Goal: Task Accomplishment & Management: Use online tool/utility

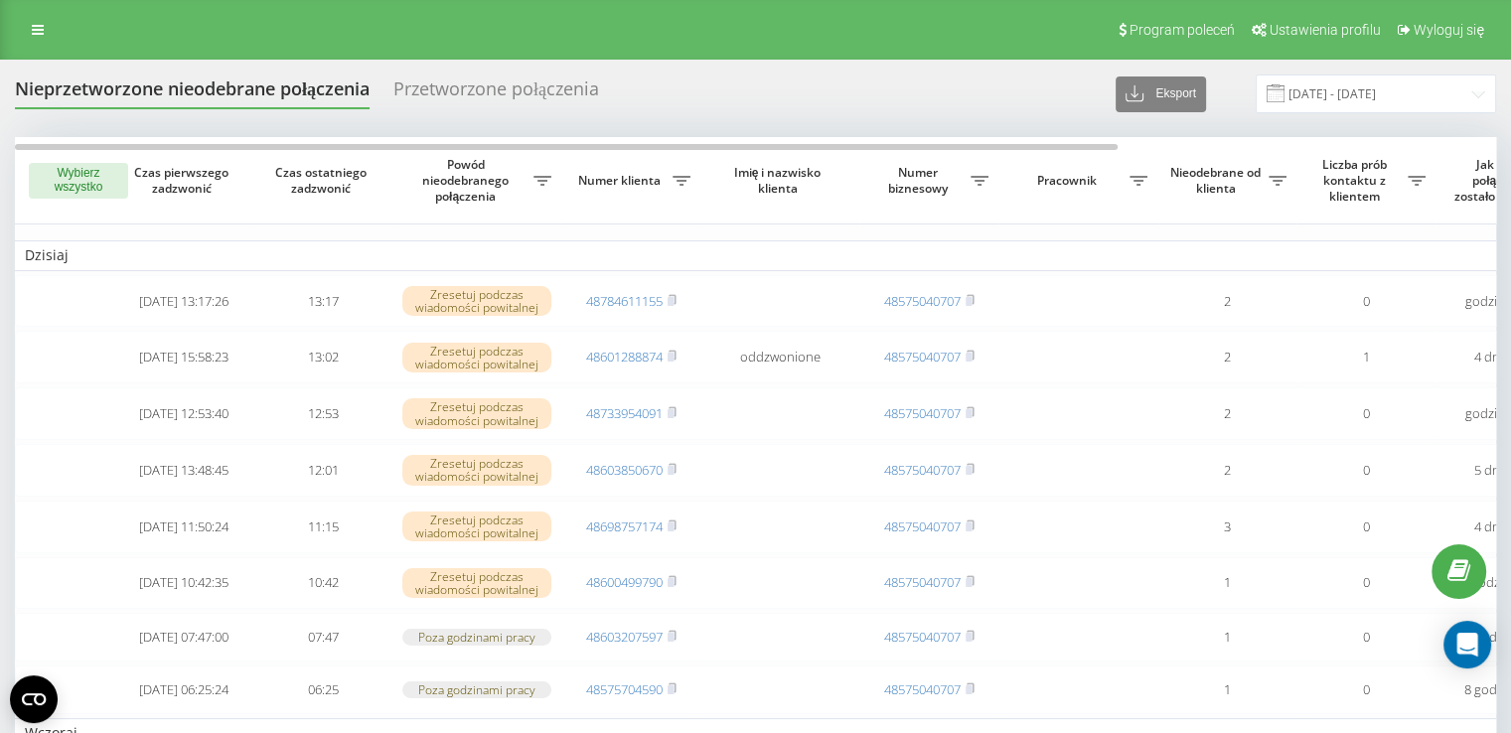
click at [93, 179] on button "Wybierz wszystko" at bounding box center [78, 181] width 99 height 36
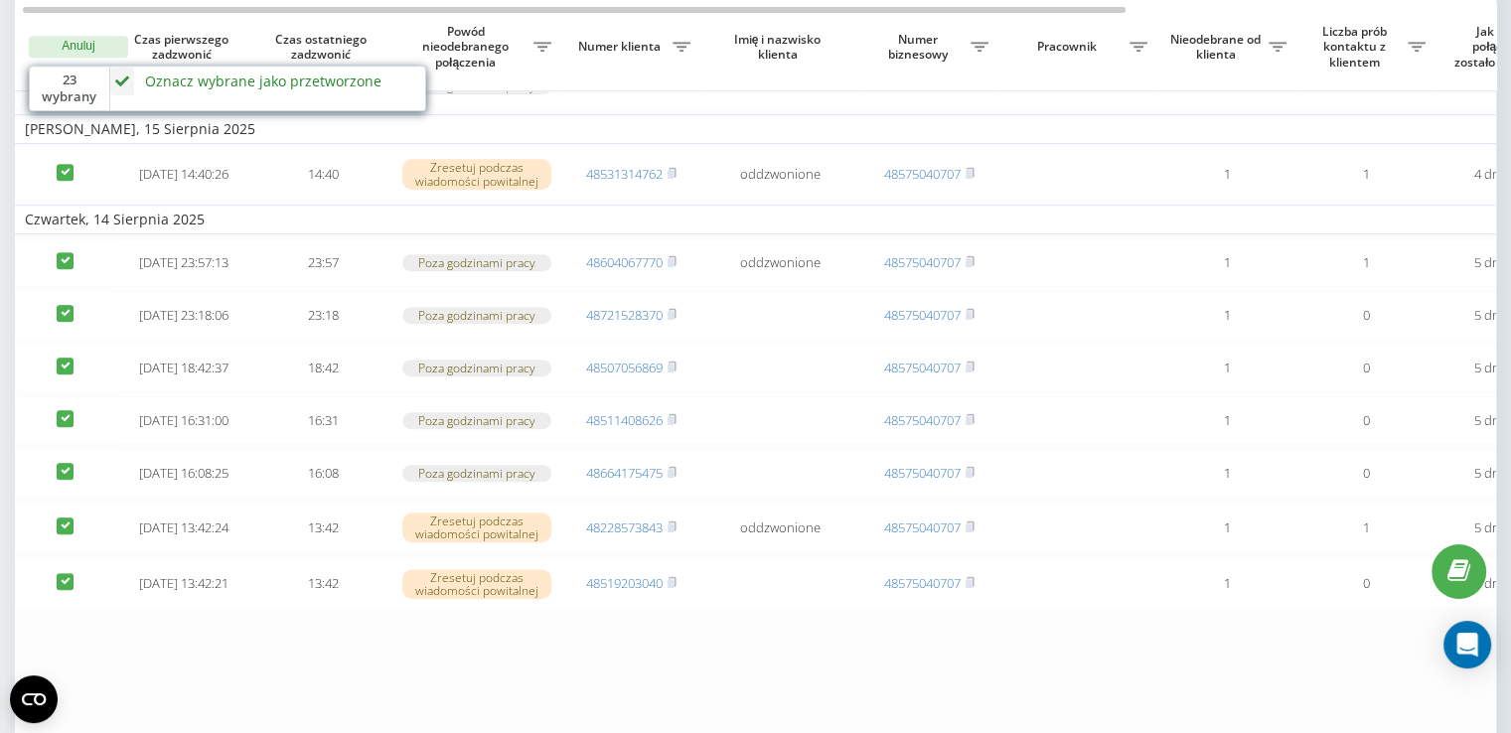
scroll to position [1387, 0]
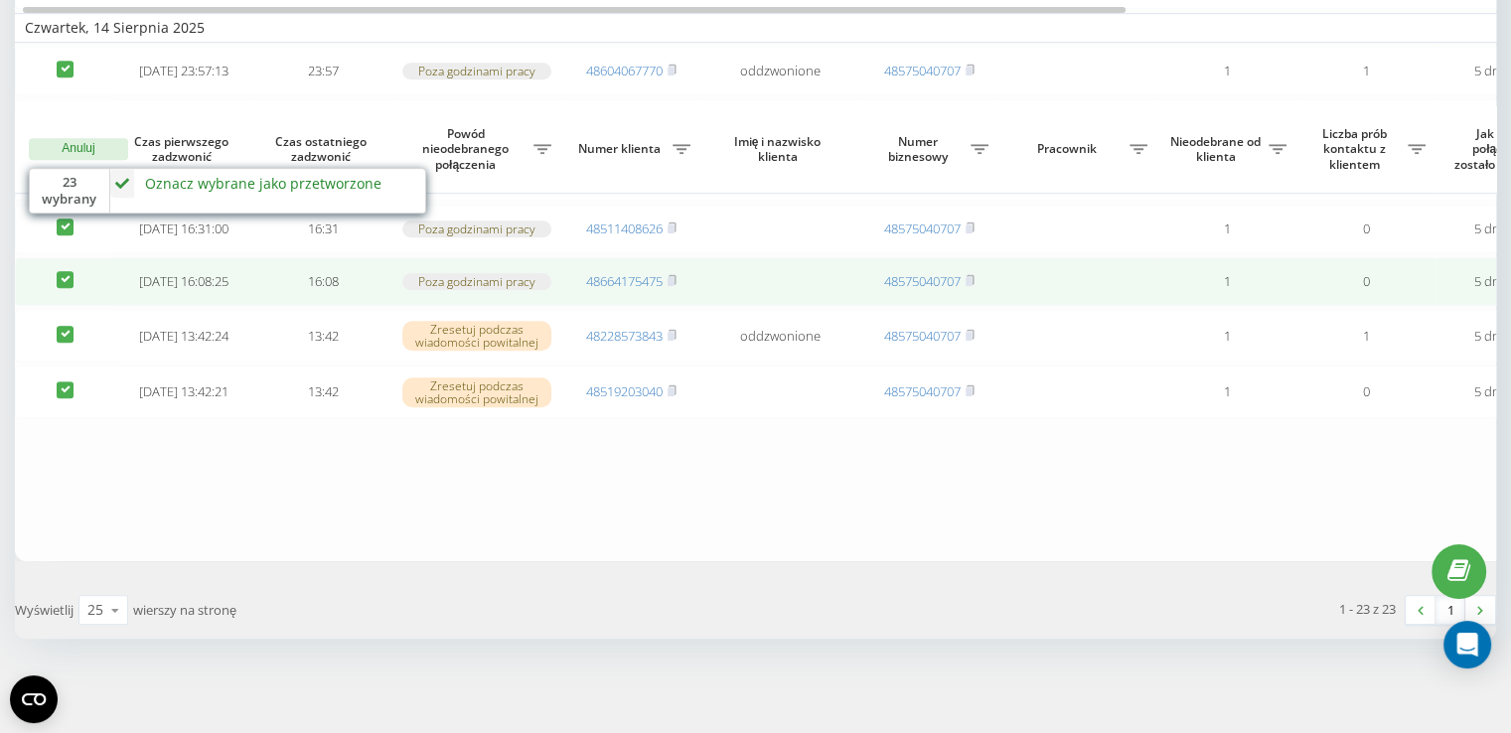
click at [66, 271] on label at bounding box center [65, 271] width 17 height 0
checkbox input "false"
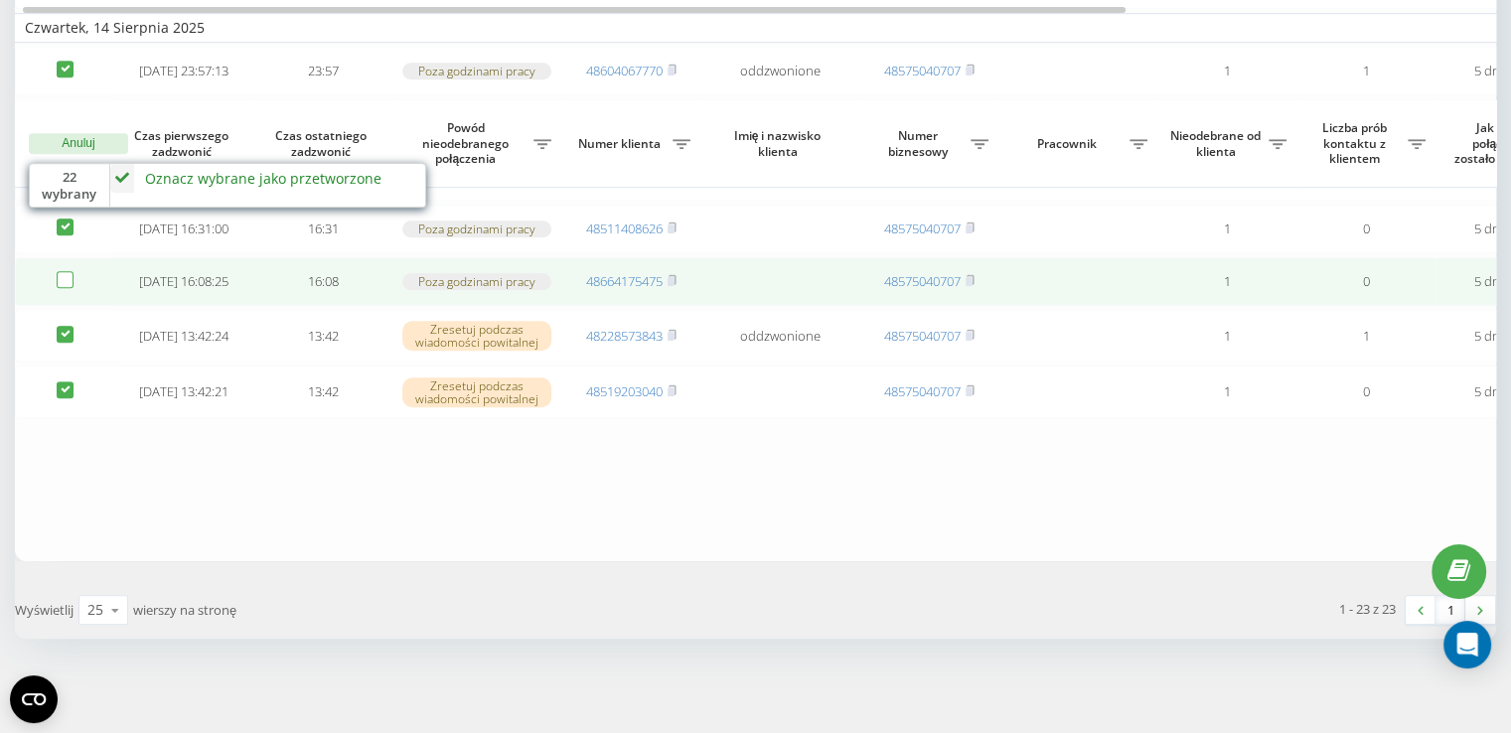
scroll to position [1288, 0]
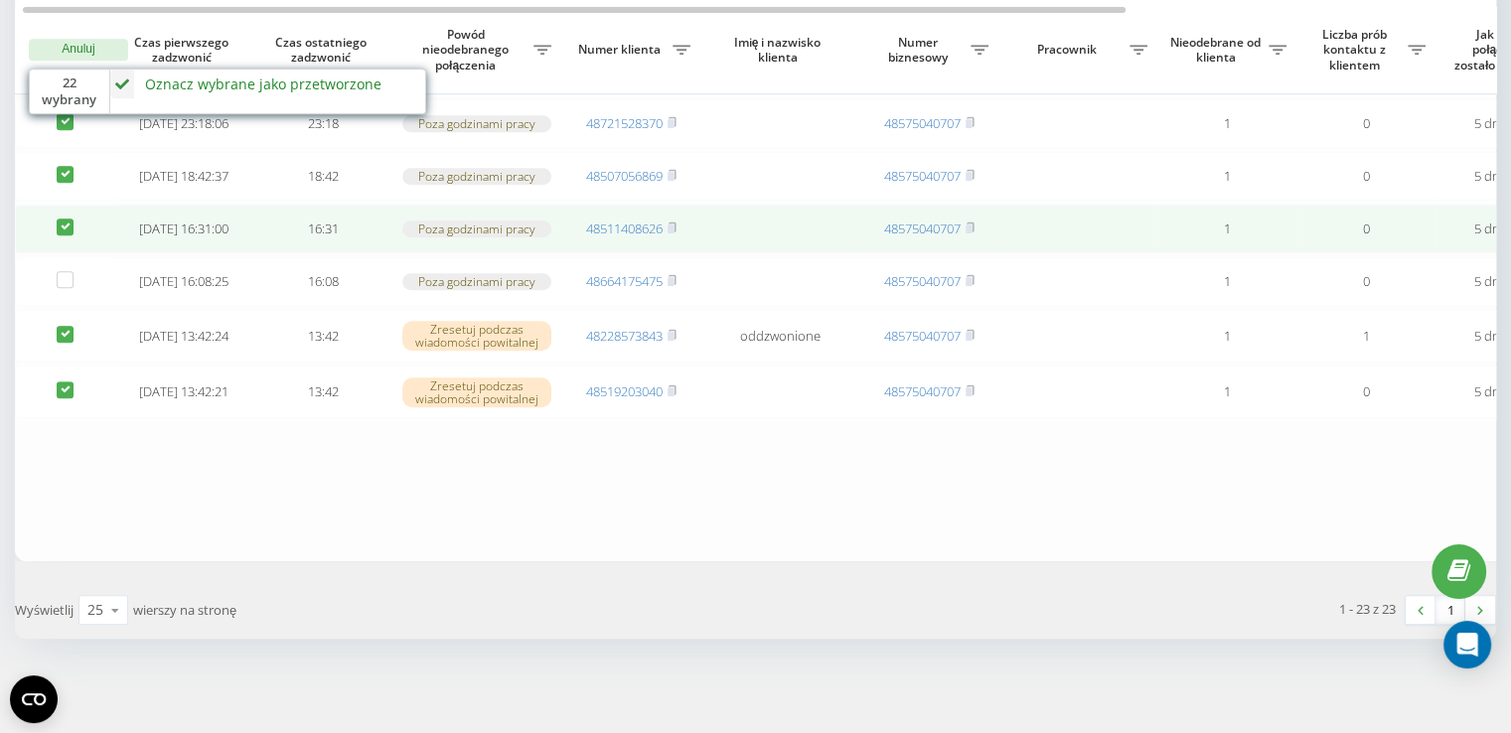
click at [60, 219] on label at bounding box center [65, 219] width 17 height 0
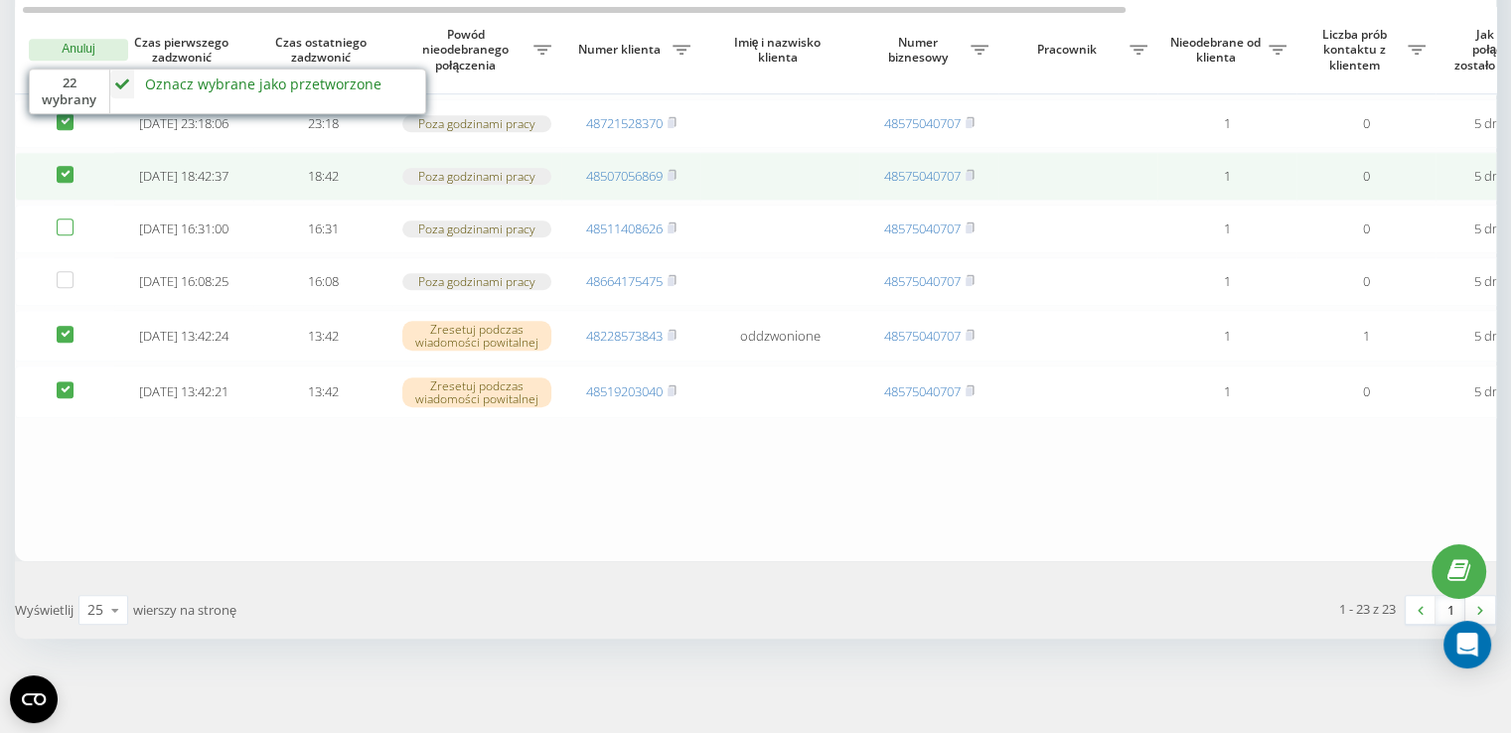
checkbox input "false"
click at [64, 166] on label at bounding box center [65, 166] width 17 height 0
checkbox input "false"
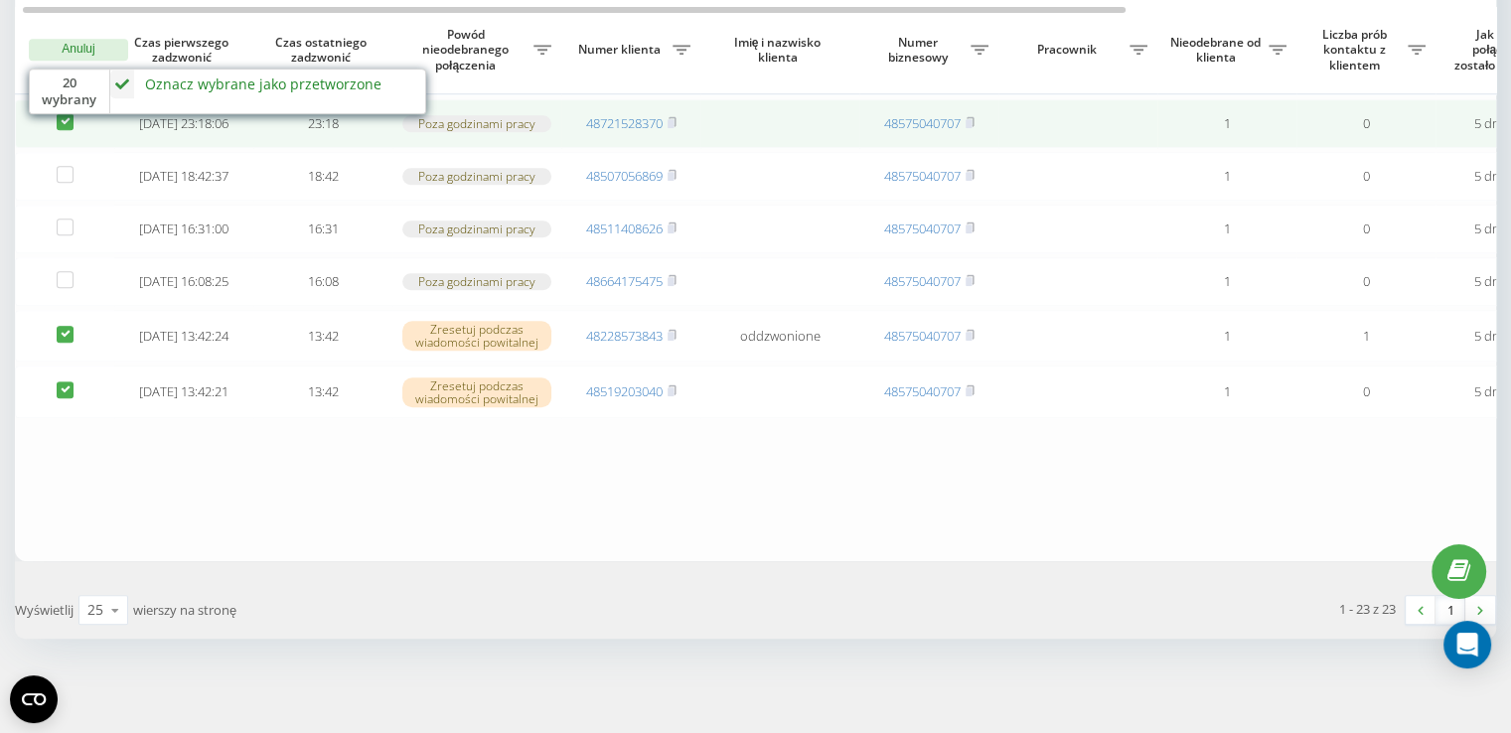
click at [59, 113] on label at bounding box center [65, 113] width 17 height 0
checkbox input "false"
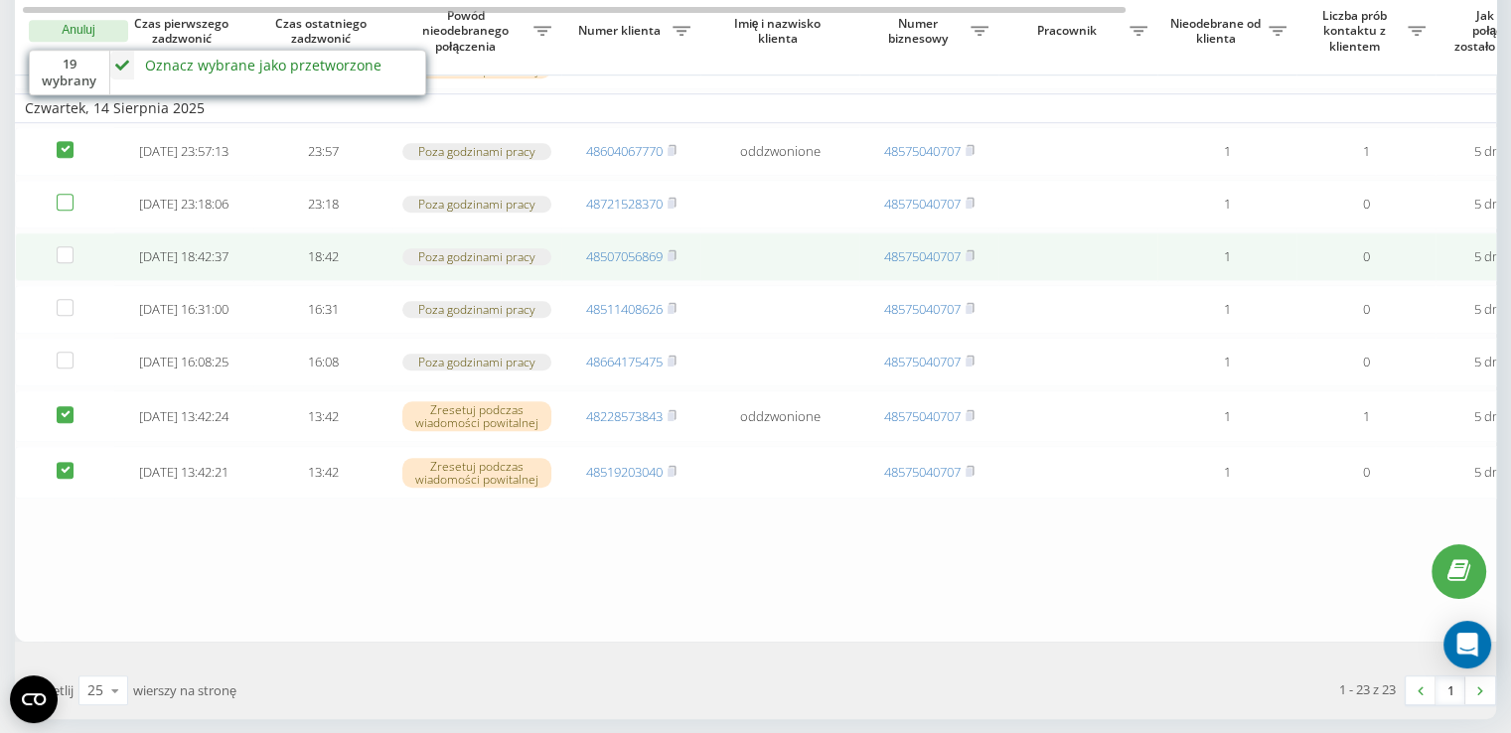
scroll to position [1188, 0]
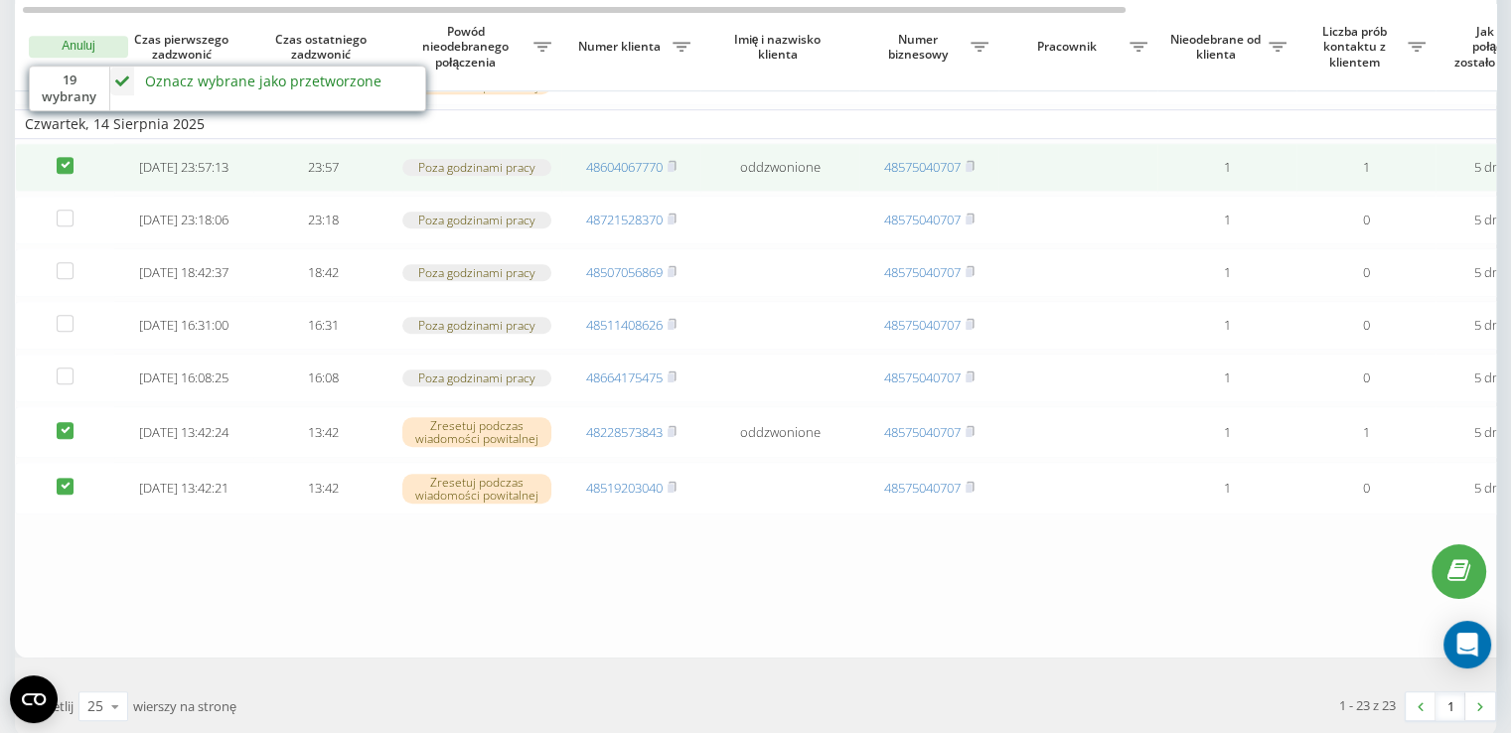
click at [62, 157] on label at bounding box center [65, 157] width 17 height 0
checkbox input "false"
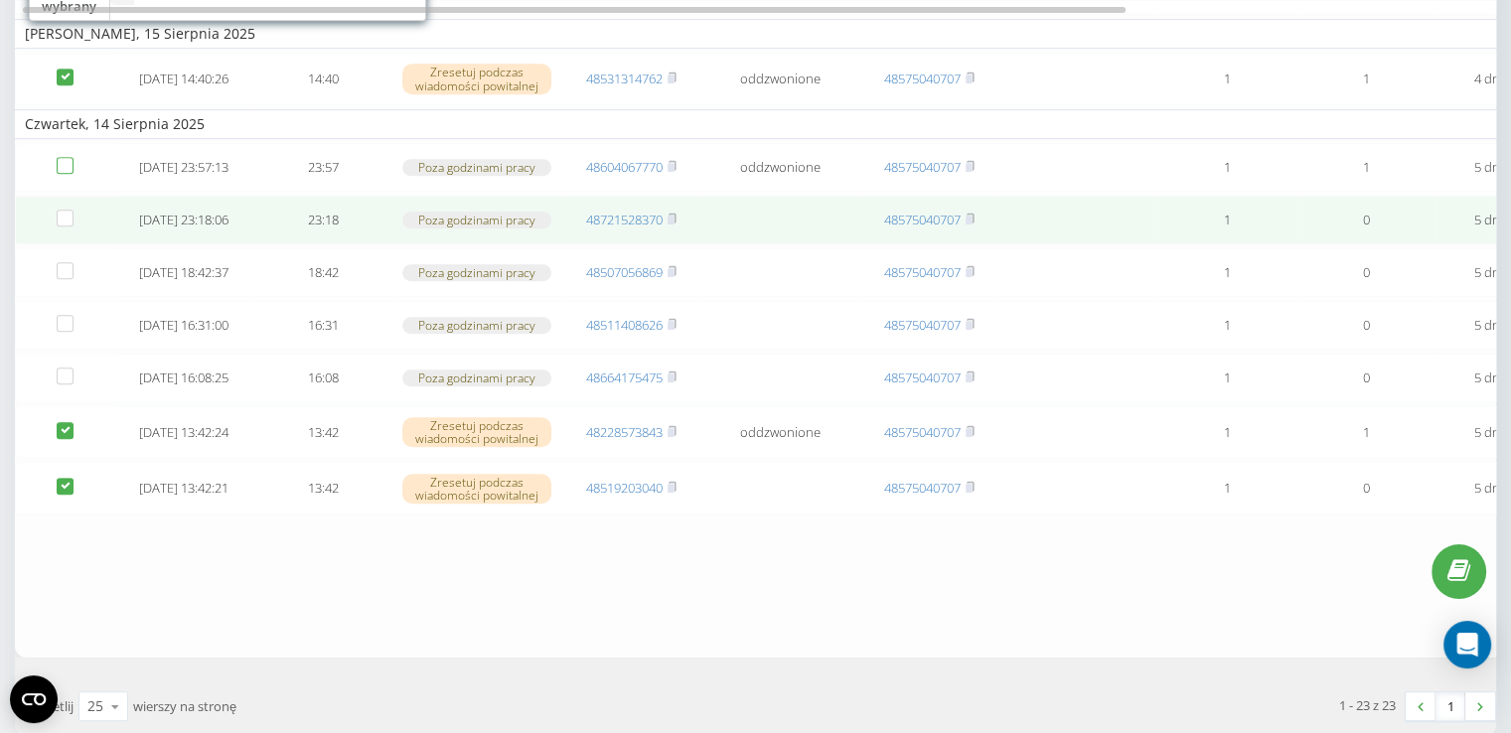
scroll to position [989, 0]
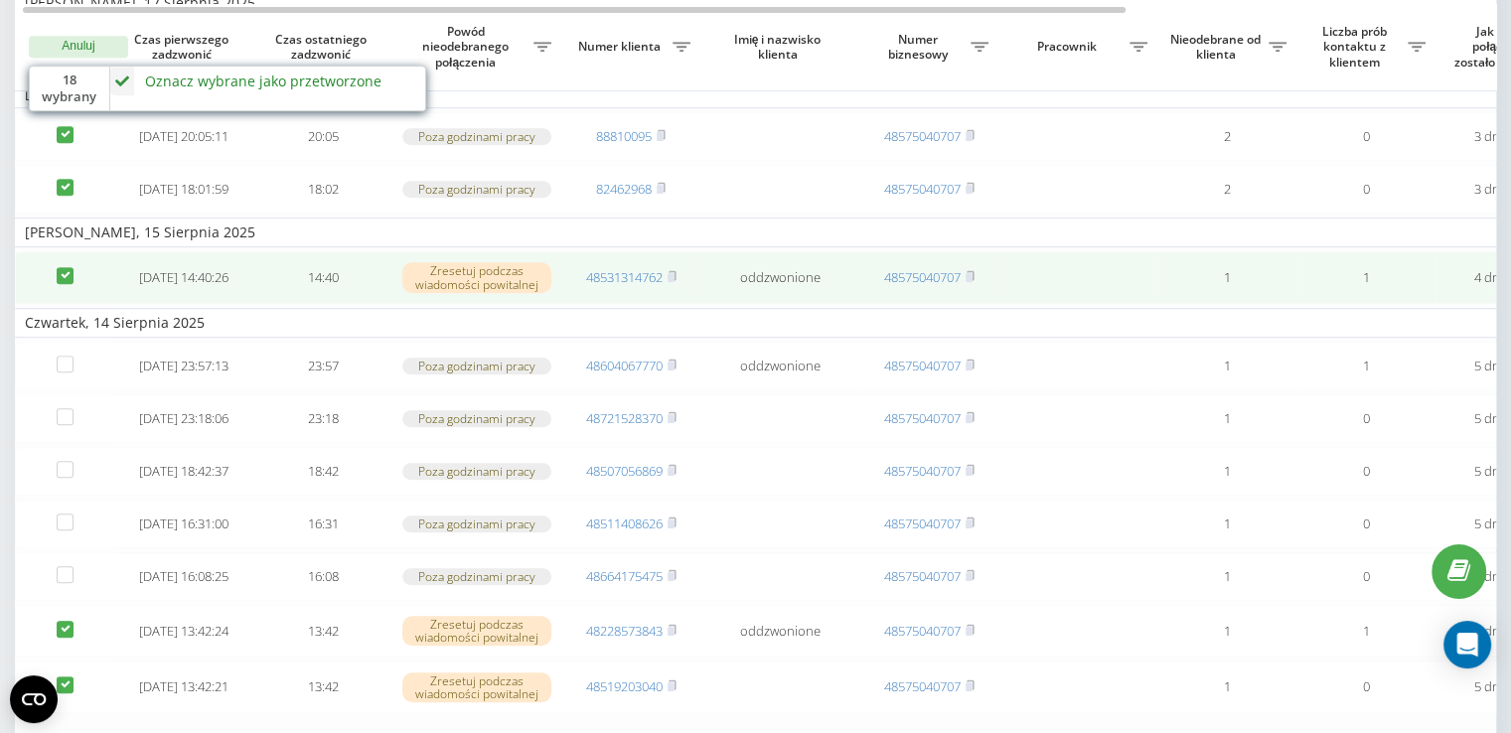
click at [66, 304] on td at bounding box center [64, 277] width 99 height 53
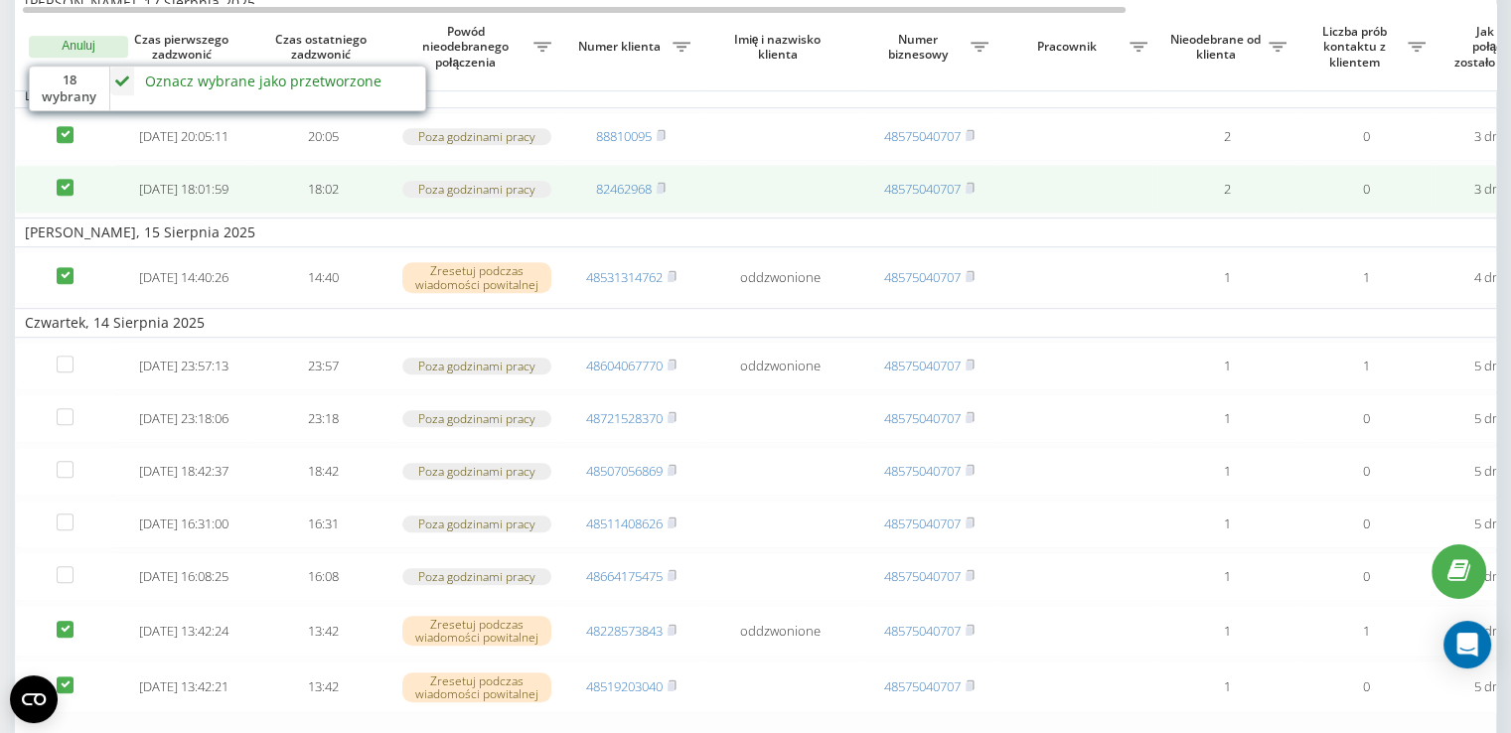
click at [61, 179] on label at bounding box center [65, 179] width 17 height 0
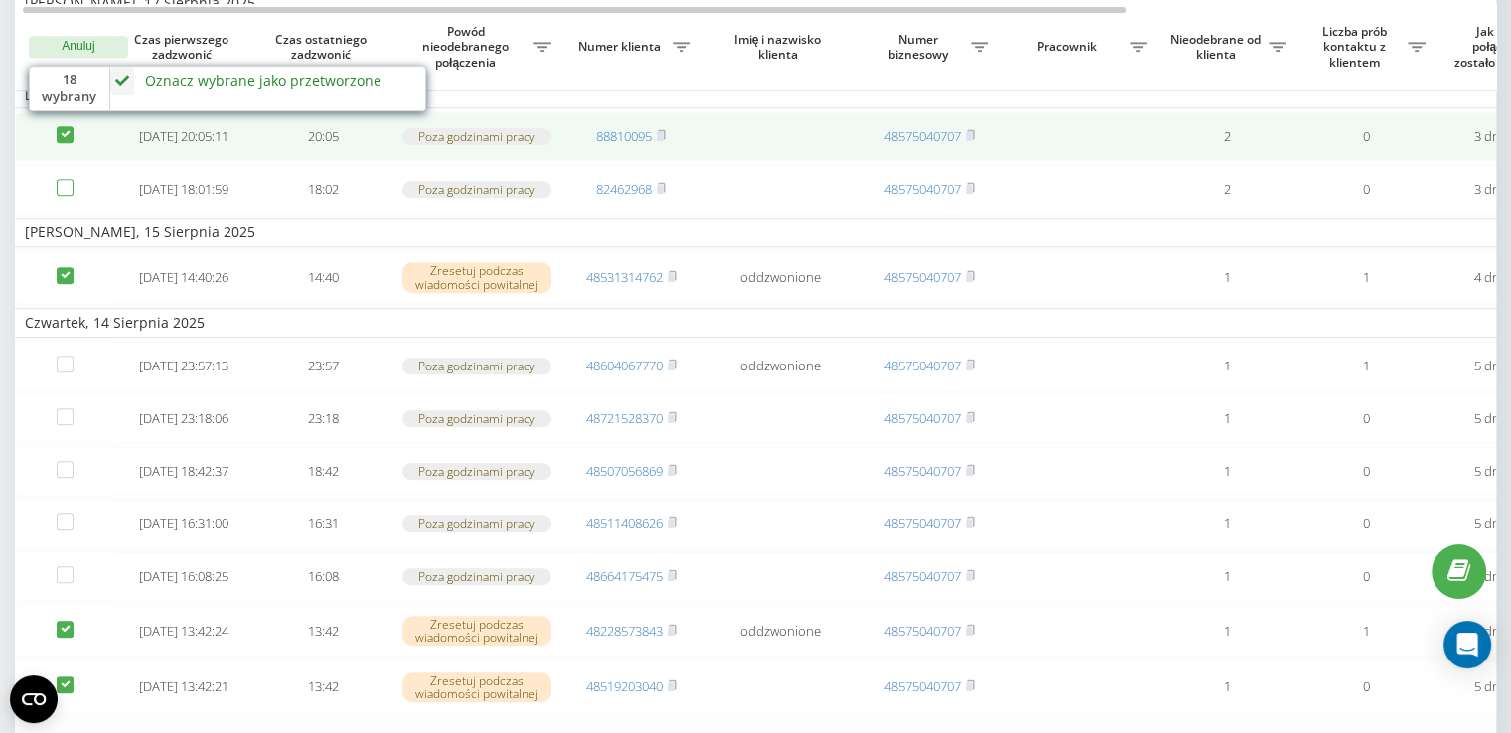
checkbox input "false"
click at [67, 126] on label at bounding box center [65, 126] width 17 height 0
checkbox input "false"
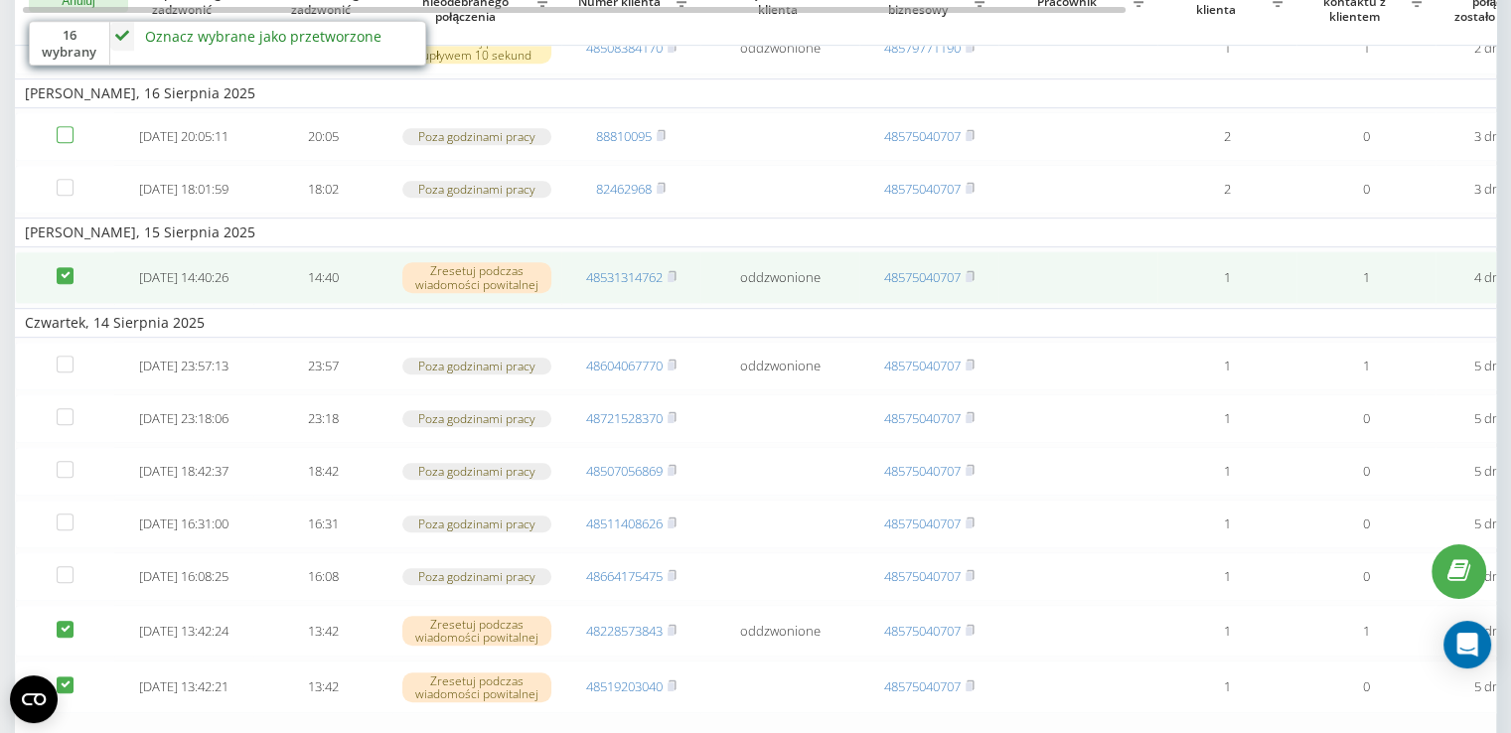
scroll to position [791, 0]
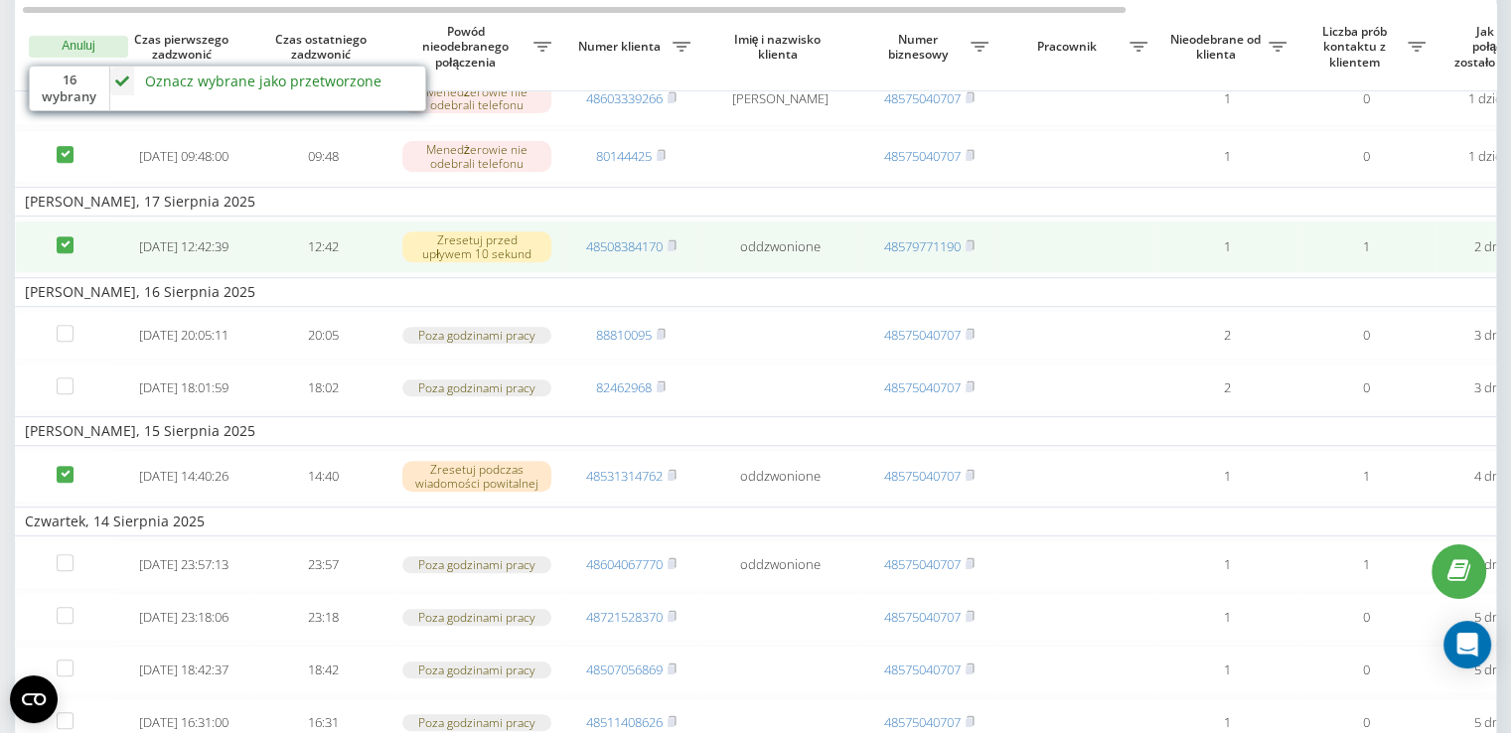
click at [59, 236] on label at bounding box center [65, 236] width 17 height 0
checkbox input "false"
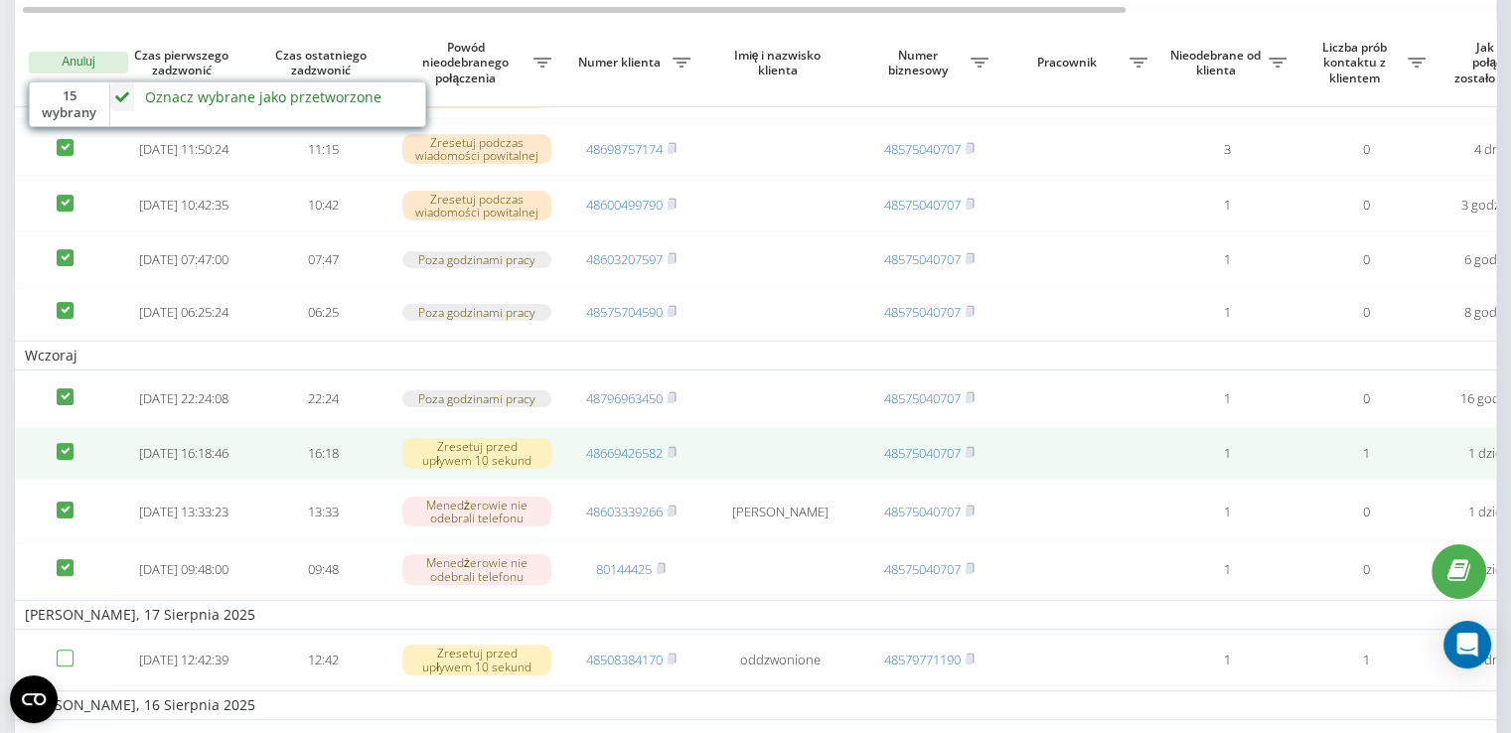
scroll to position [393, 0]
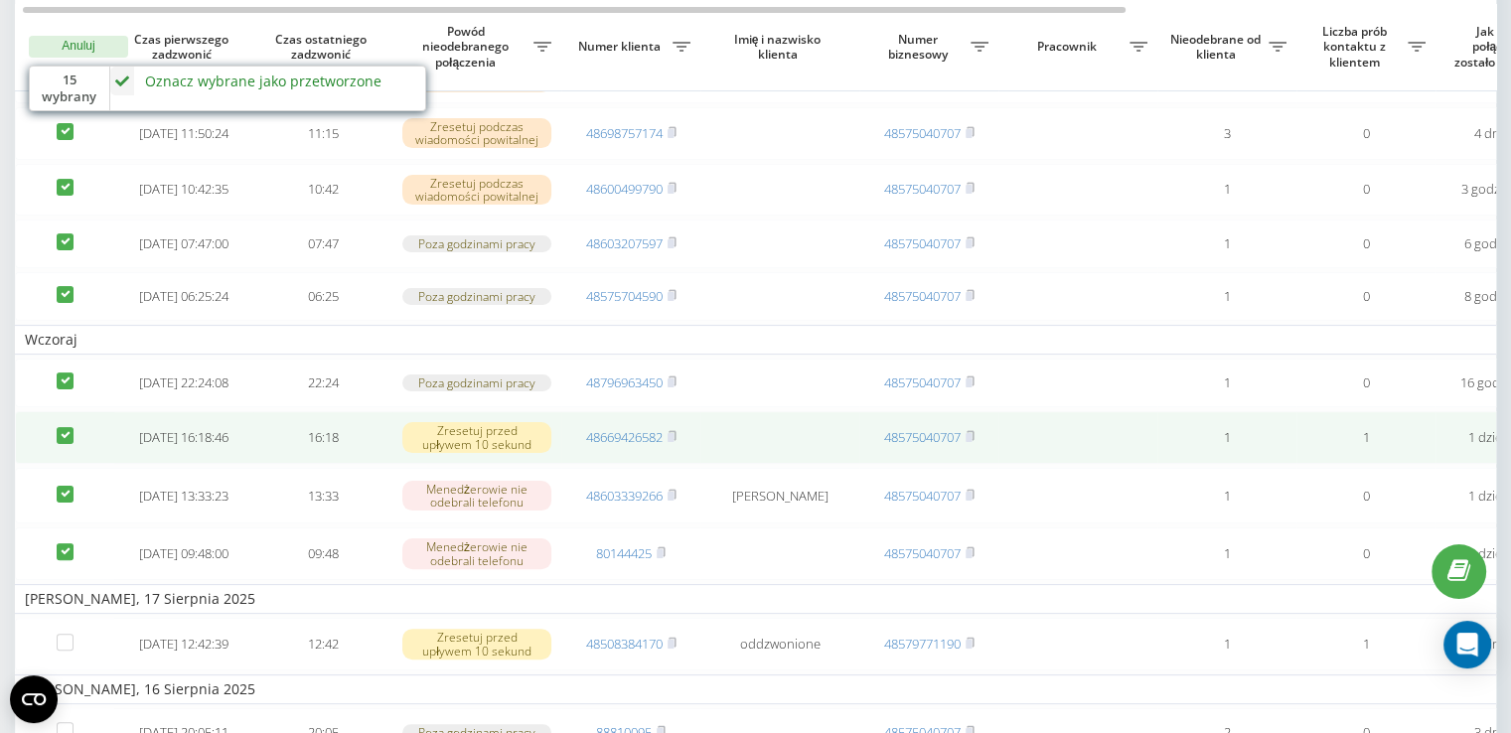
click at [68, 427] on label at bounding box center [65, 427] width 17 height 0
checkbox input "false"
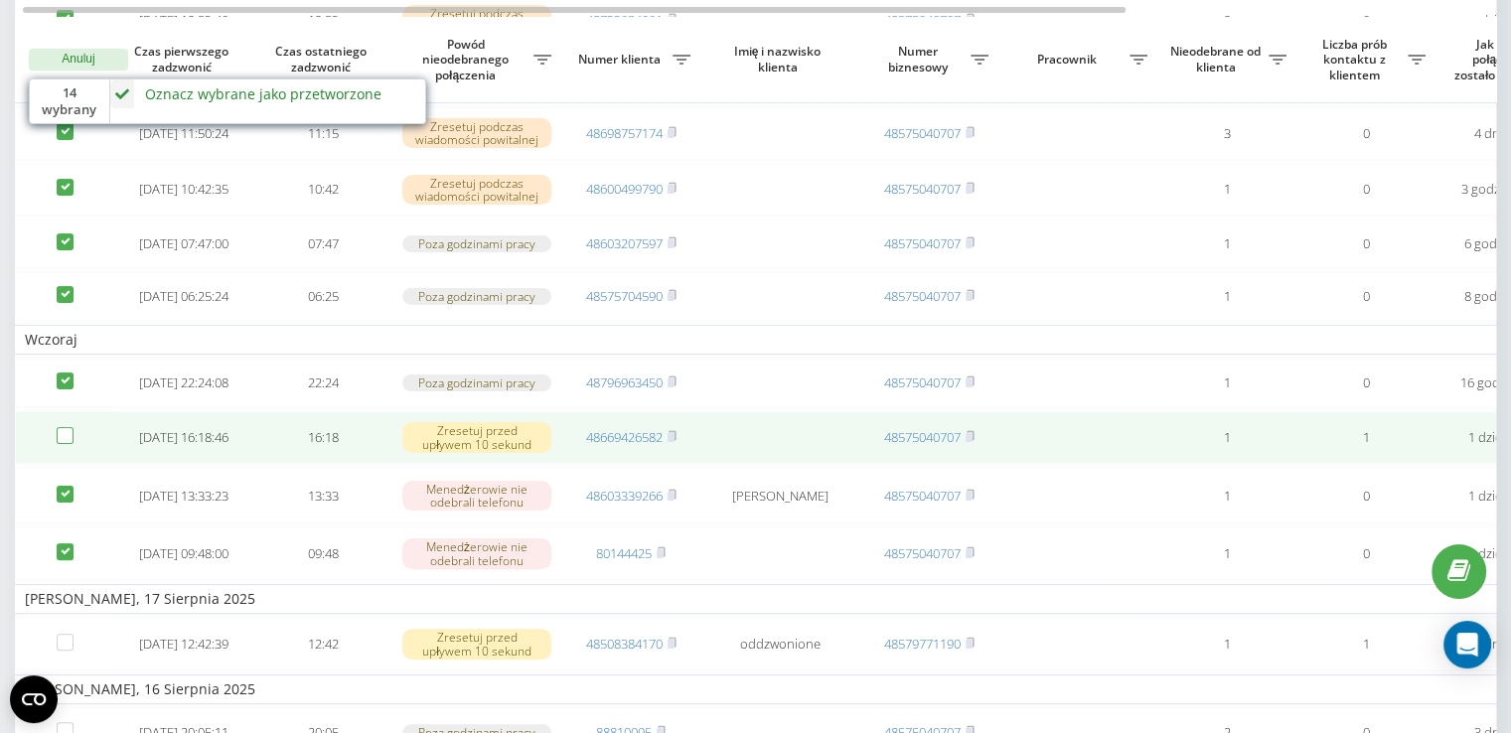
scroll to position [592, 0]
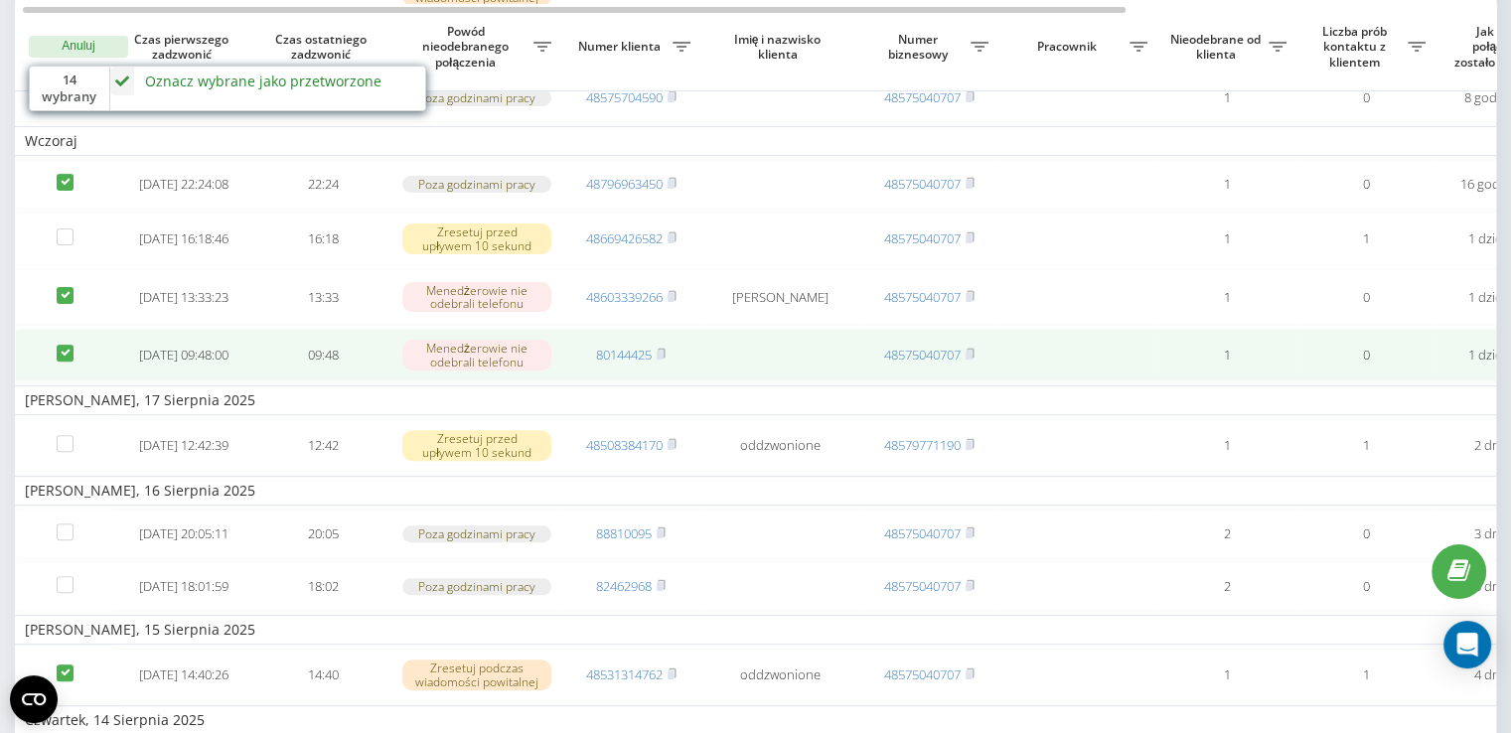
click at [62, 345] on label at bounding box center [65, 345] width 17 height 0
checkbox input "false"
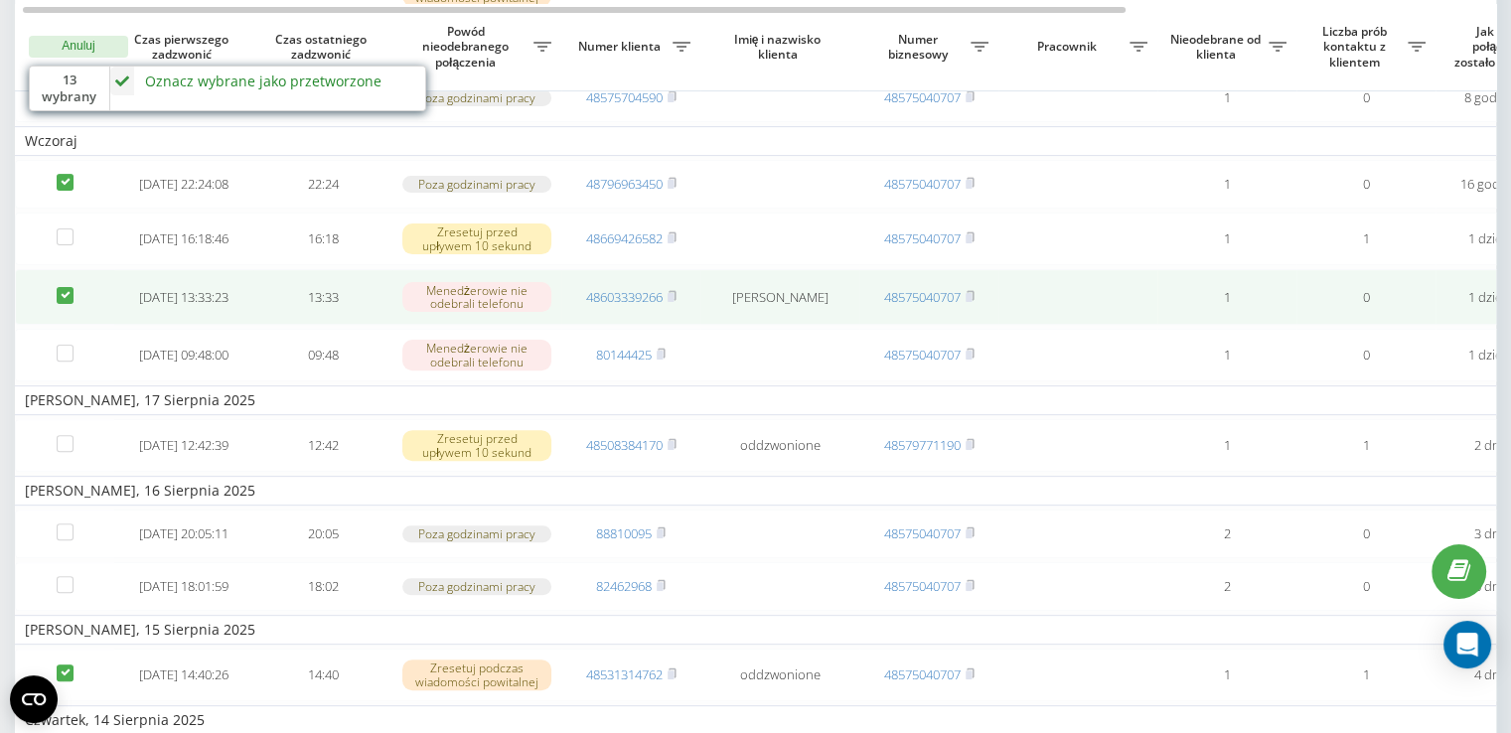
drag, startPoint x: 64, startPoint y: 339, endPoint x: 67, endPoint y: 276, distance: 62.7
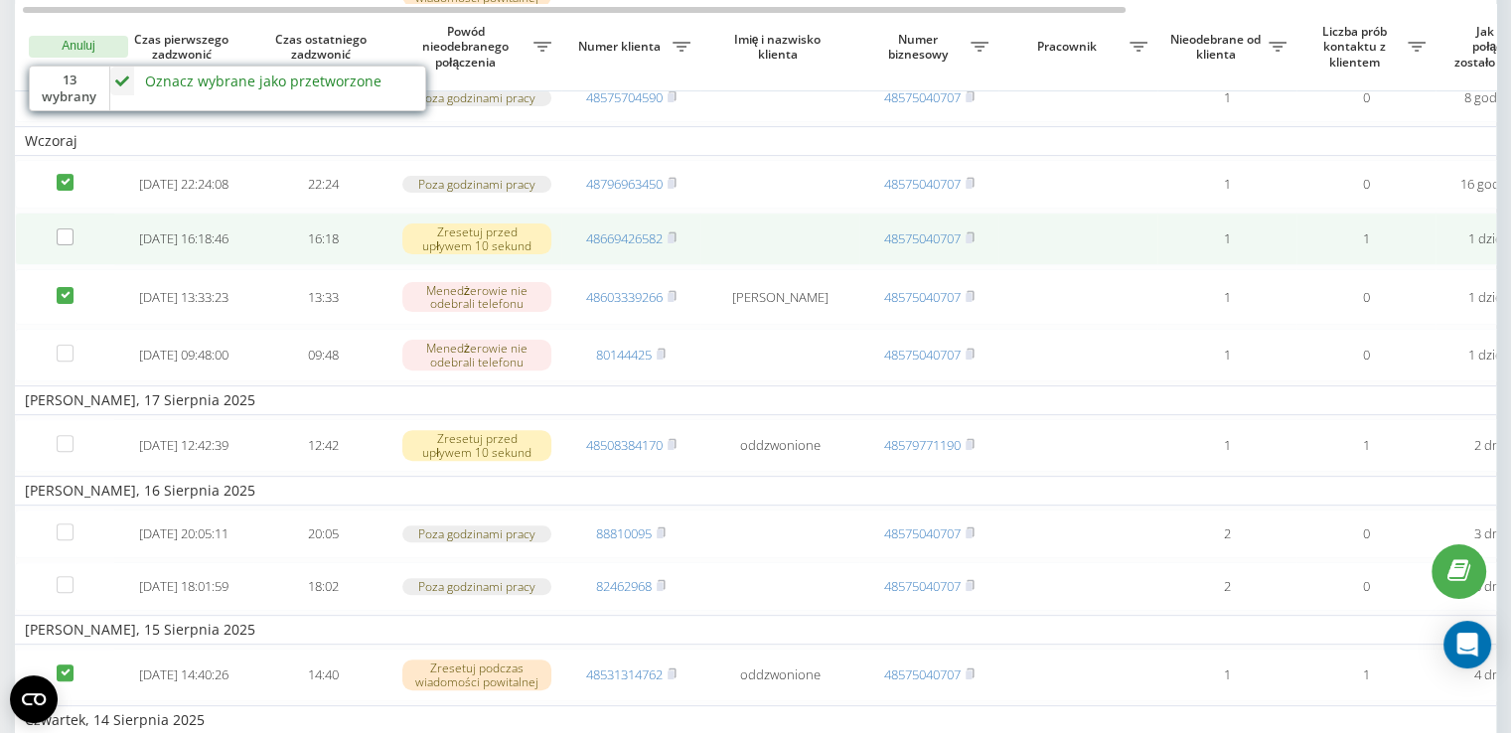
click at [64, 287] on label at bounding box center [65, 287] width 17 height 0
checkbox input "false"
click at [65, 228] on label at bounding box center [65, 228] width 17 height 0
checkbox input "true"
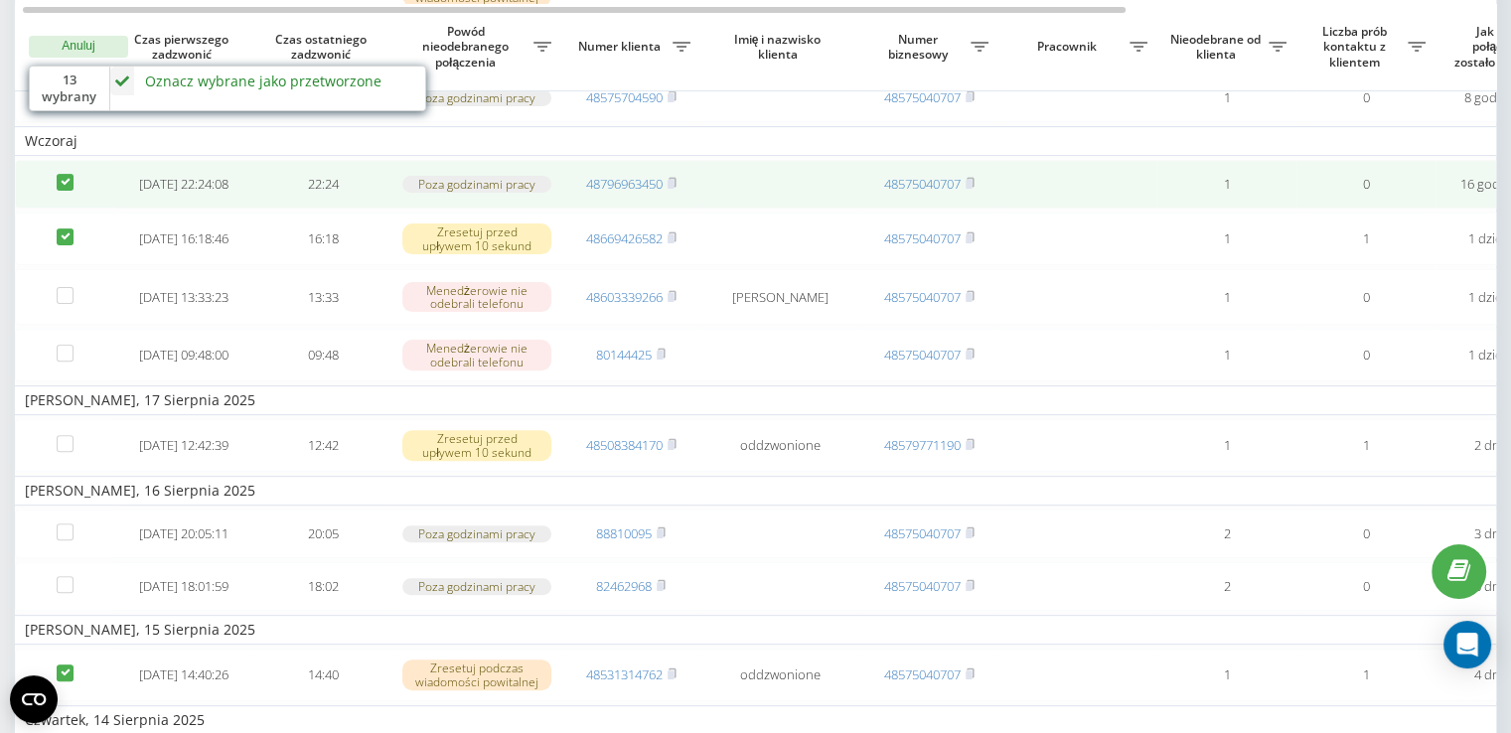
click at [64, 174] on label at bounding box center [65, 174] width 17 height 0
checkbox input "false"
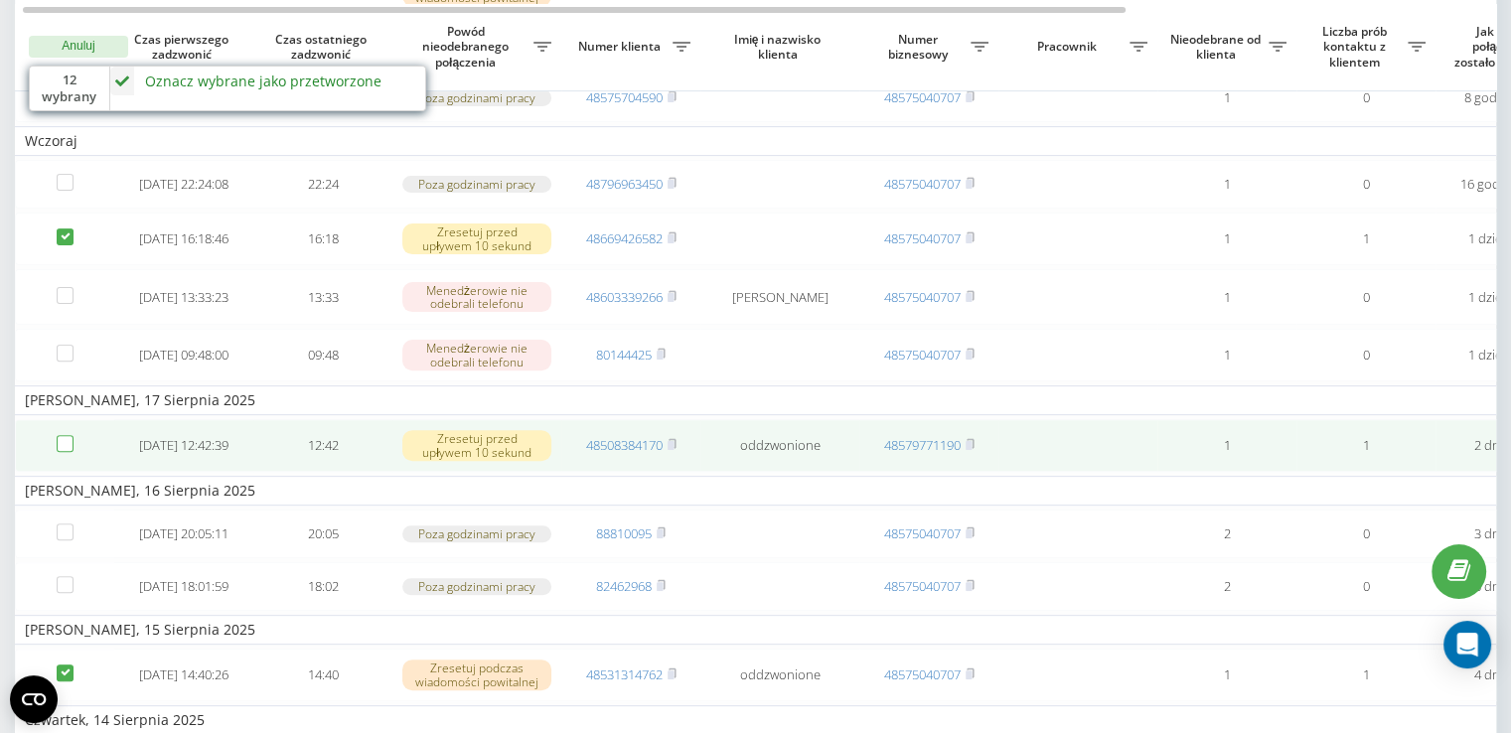
click at [63, 435] on label at bounding box center [65, 435] width 17 height 0
checkbox input "true"
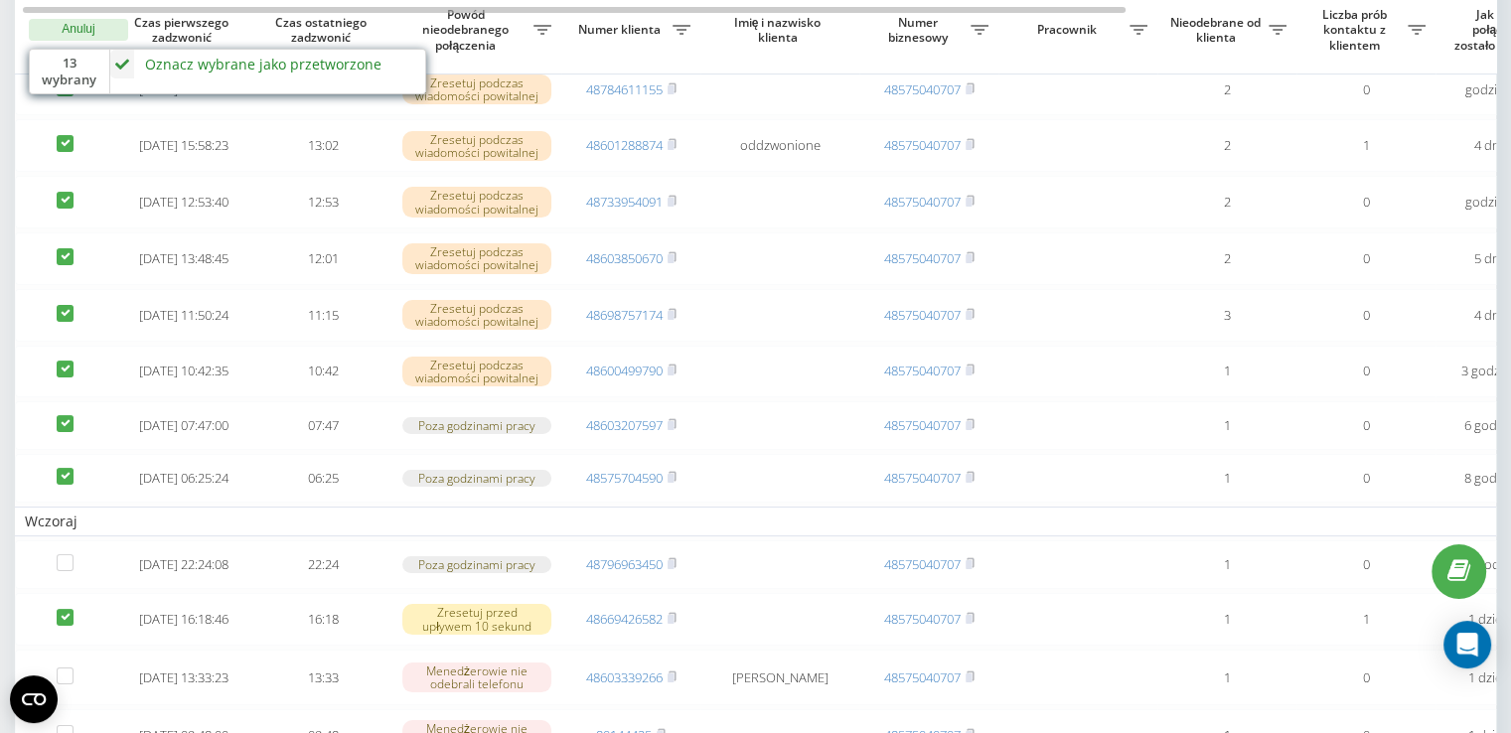
scroll to position [195, 0]
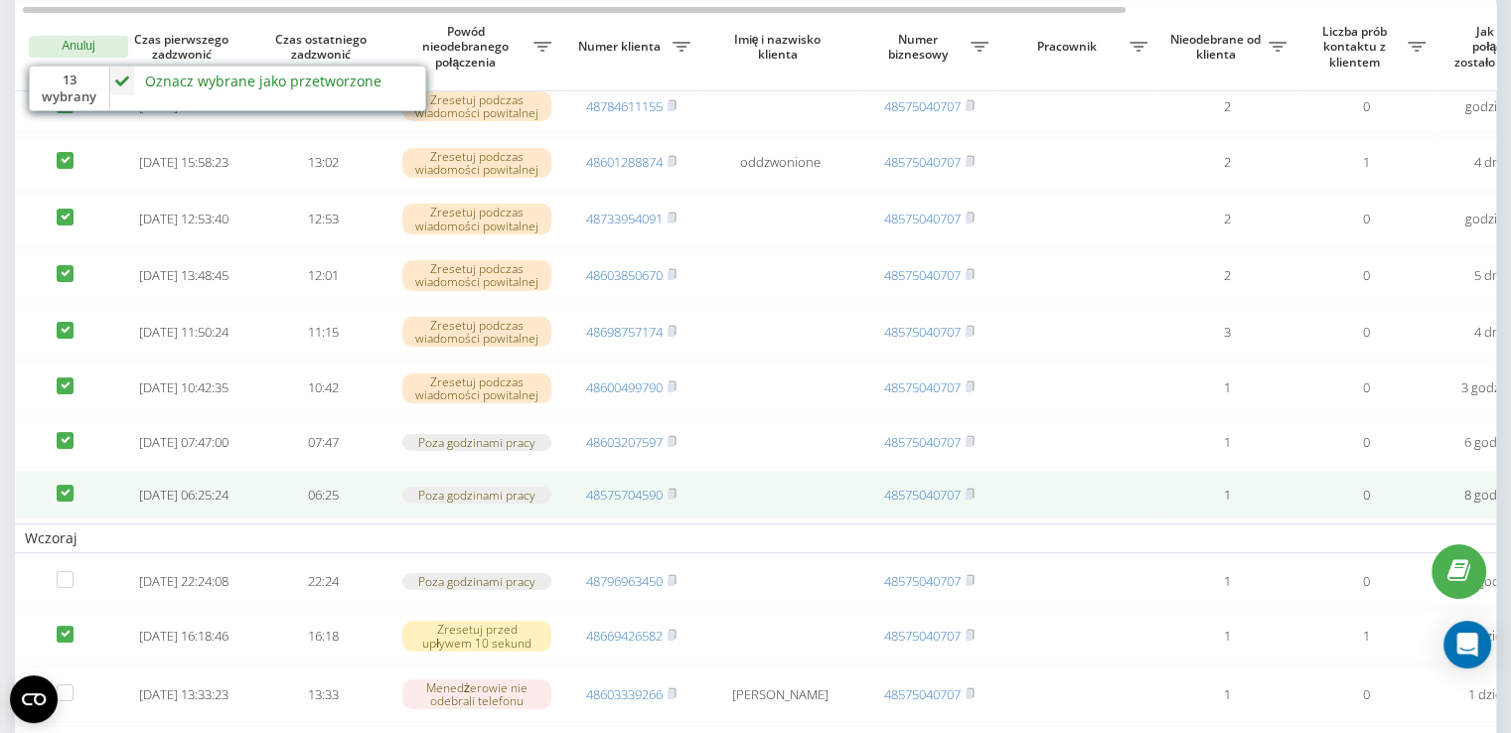
click at [60, 485] on label at bounding box center [65, 485] width 17 height 0
checkbox input "false"
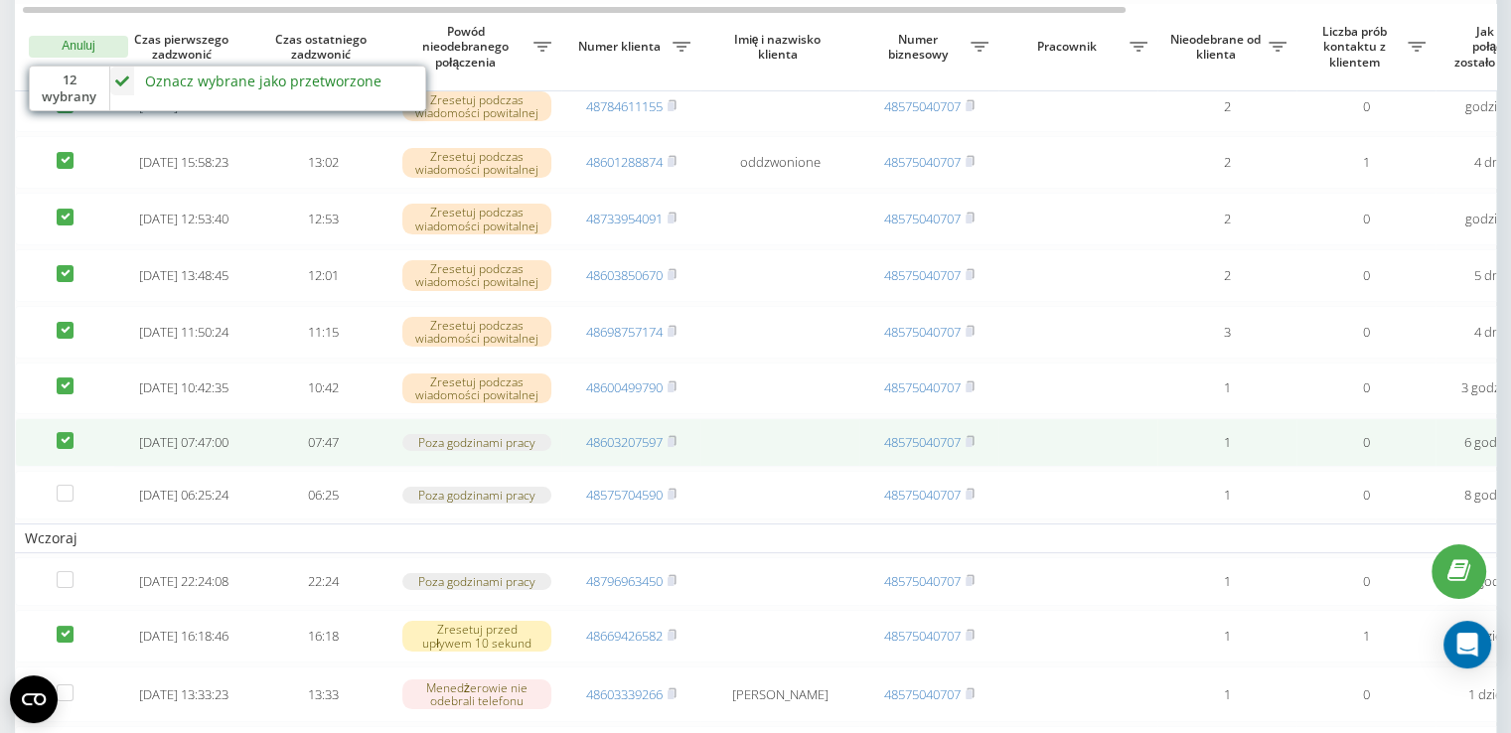
click at [64, 467] on td at bounding box center [64, 442] width 99 height 49
click at [61, 432] on label at bounding box center [65, 432] width 17 height 0
checkbox input "false"
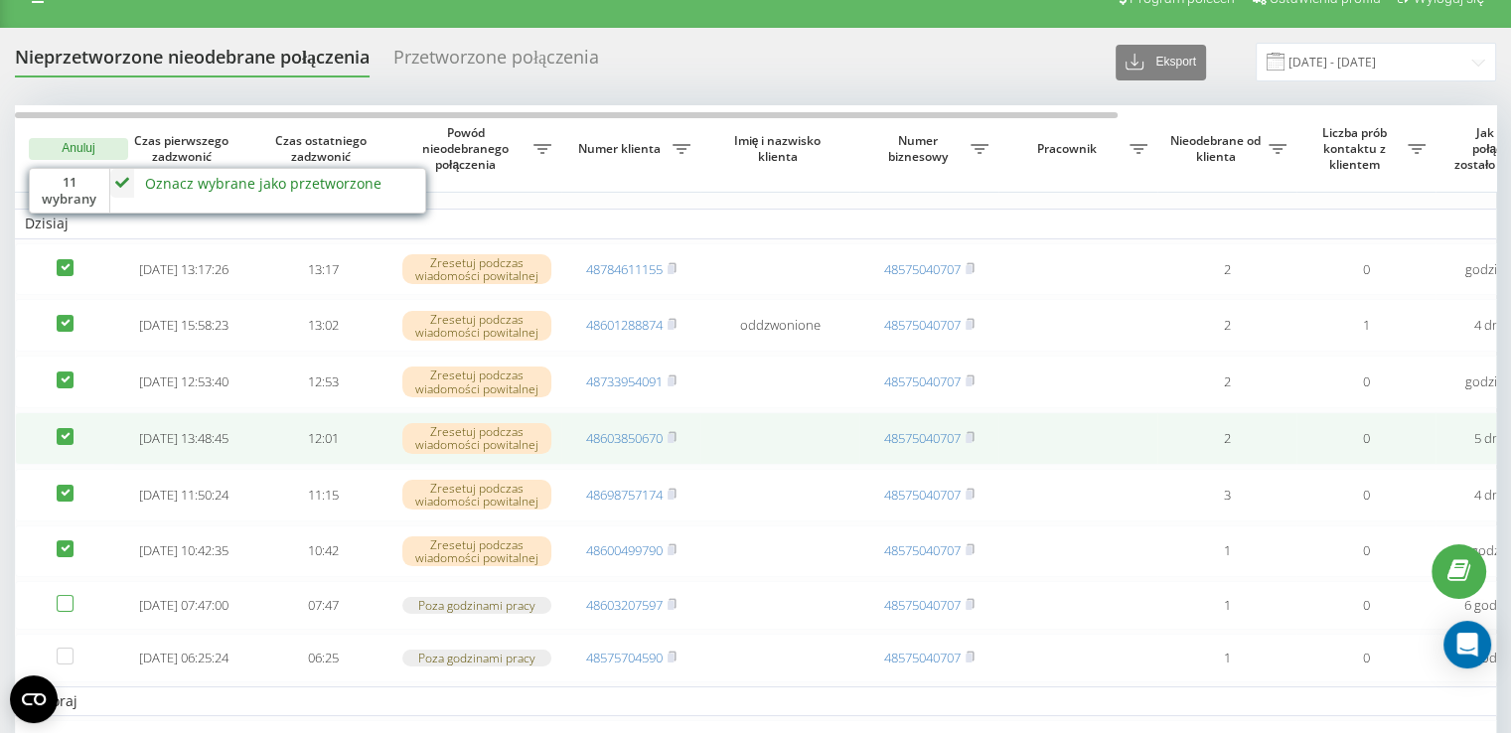
scroll to position [0, 0]
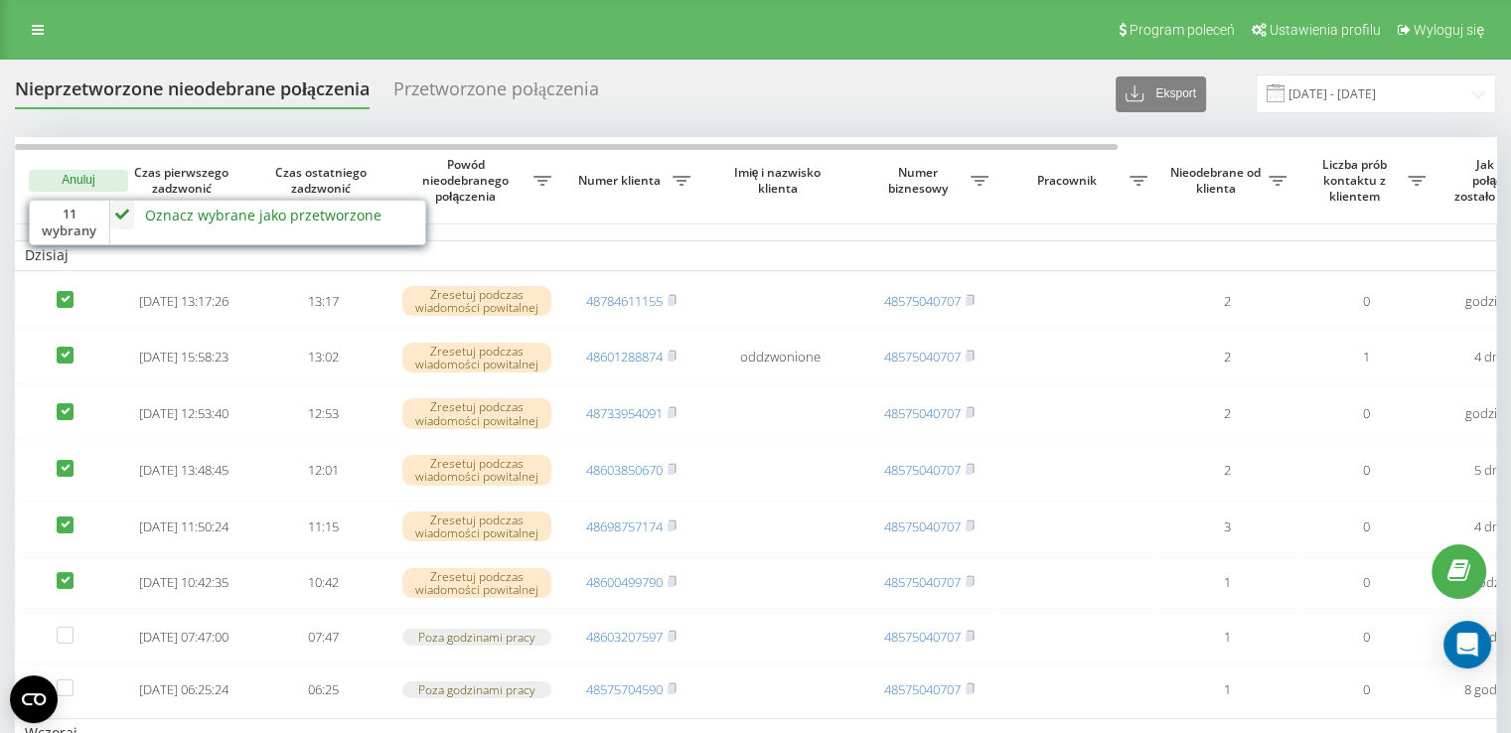
click at [249, 221] on div "Oznacz wybrane jako przetworzone" at bounding box center [263, 215] width 236 height 19
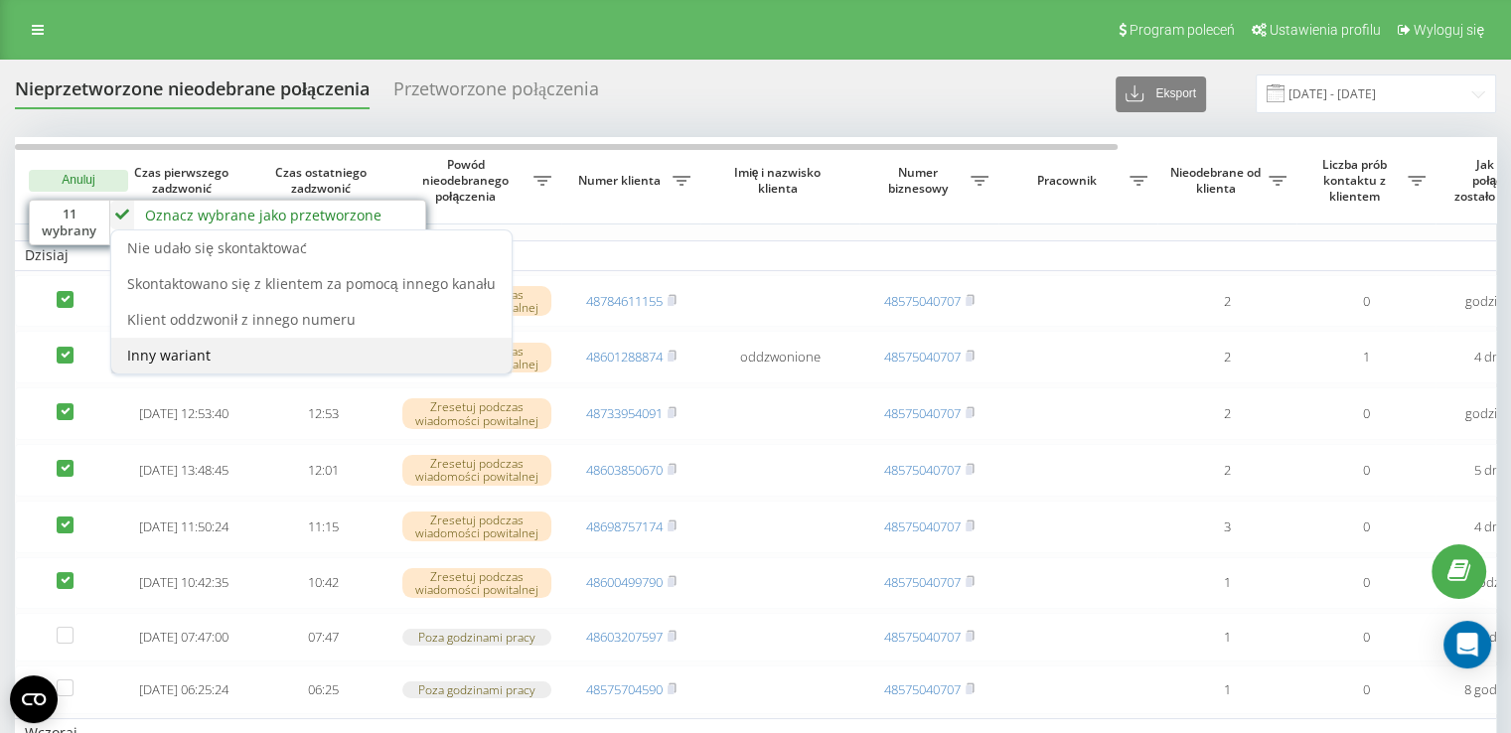
click at [240, 355] on div "Inny wariant" at bounding box center [311, 356] width 400 height 36
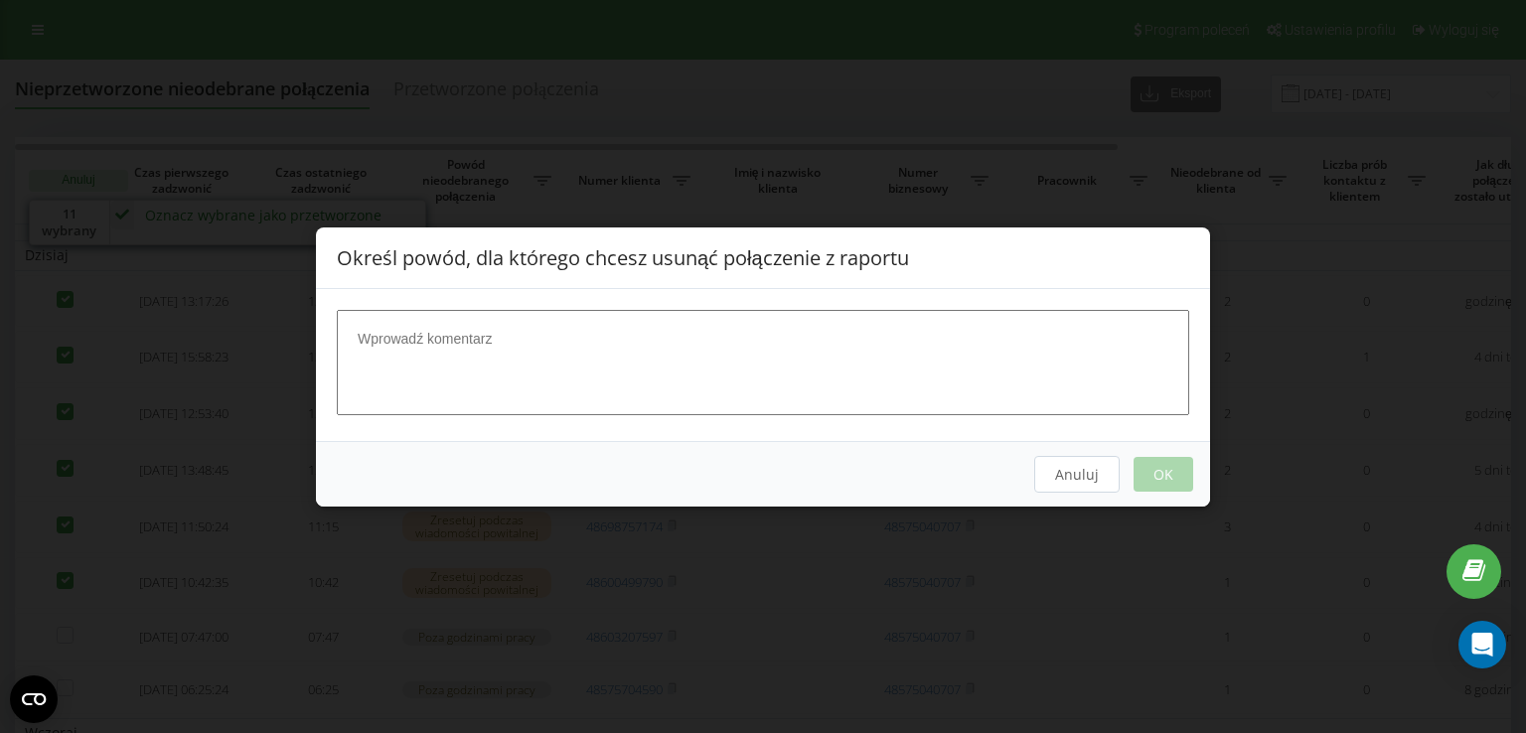
click at [1059, 486] on button "Anuluj" at bounding box center [1076, 473] width 85 height 37
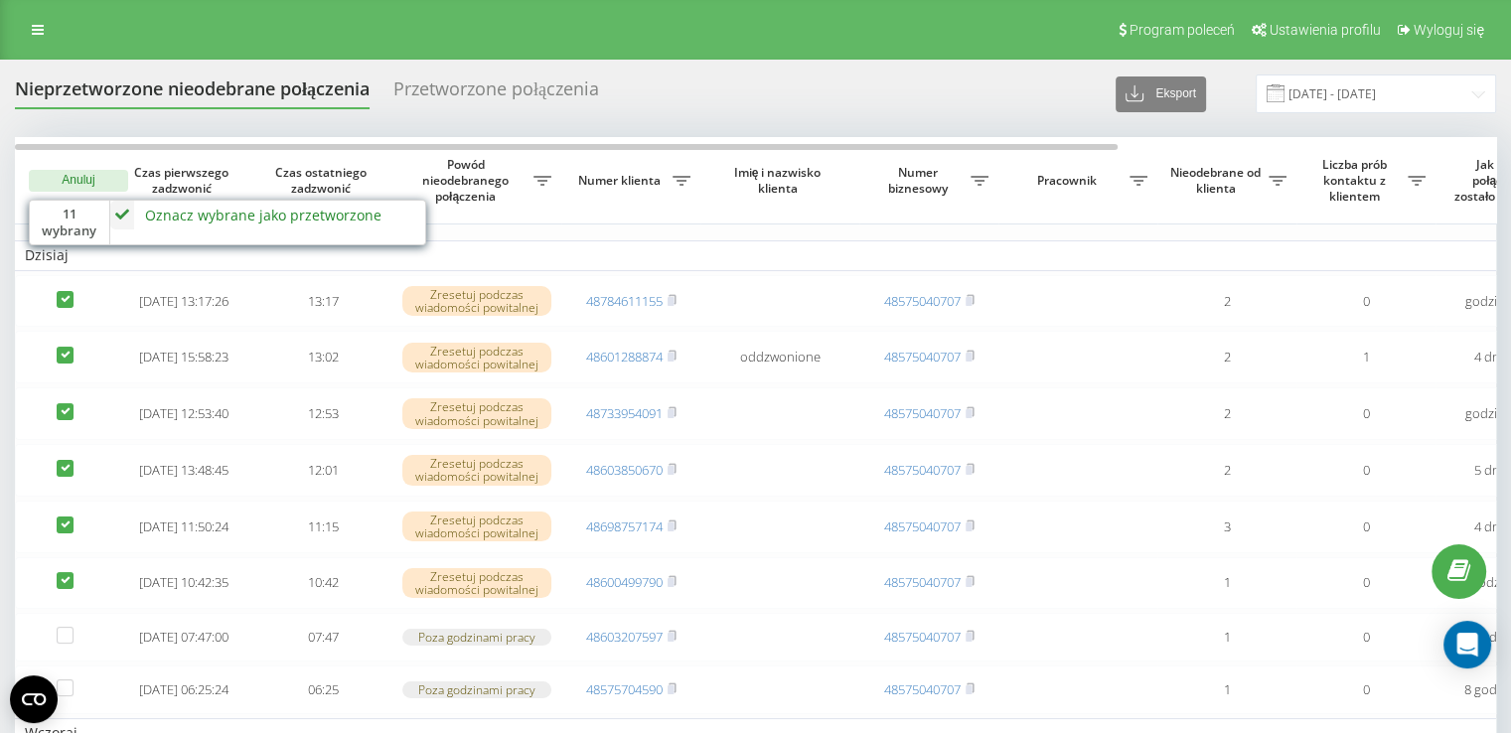
click at [270, 210] on div "Oznacz wybrane jako przetworzone" at bounding box center [263, 215] width 236 height 19
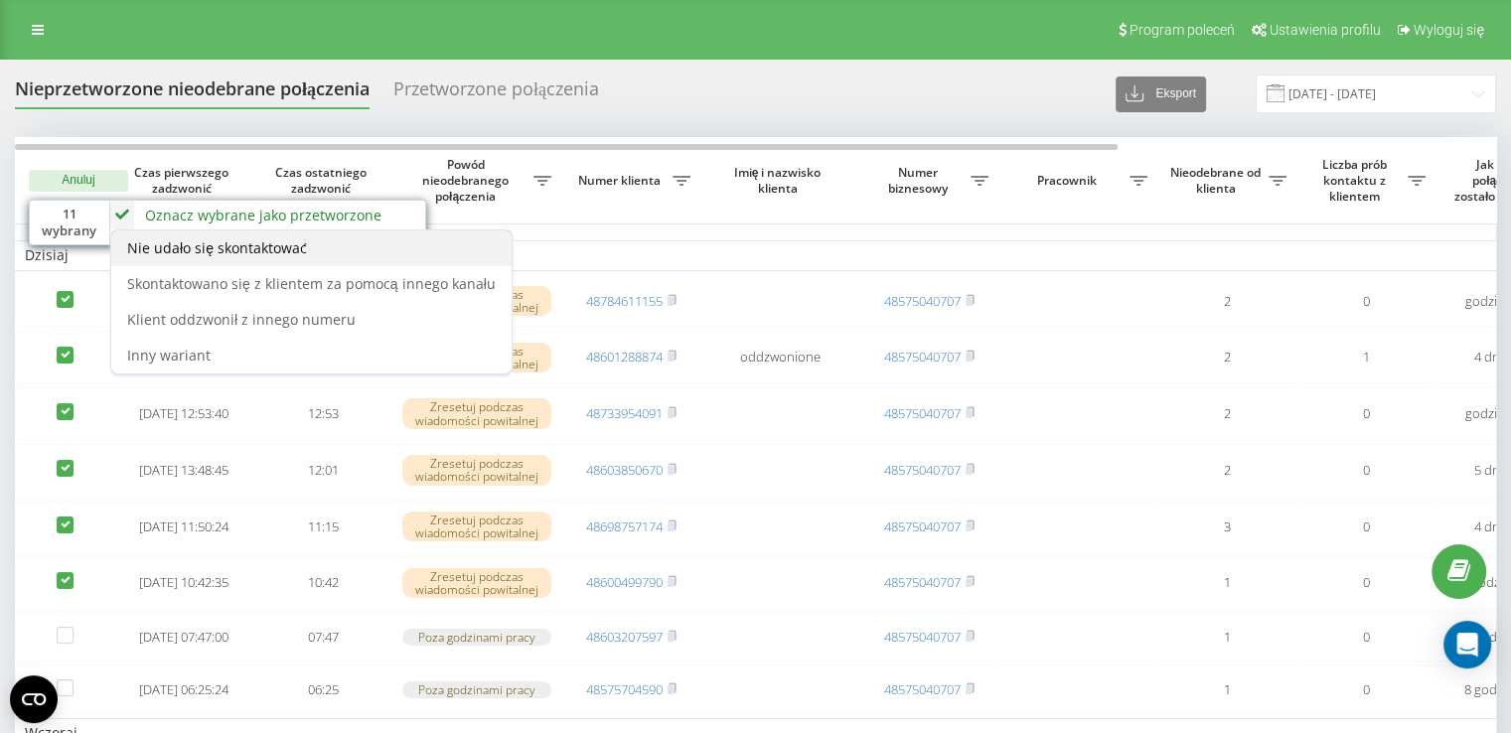
click at [298, 251] on span "Nie udało się skontaktować" at bounding box center [217, 247] width 180 height 19
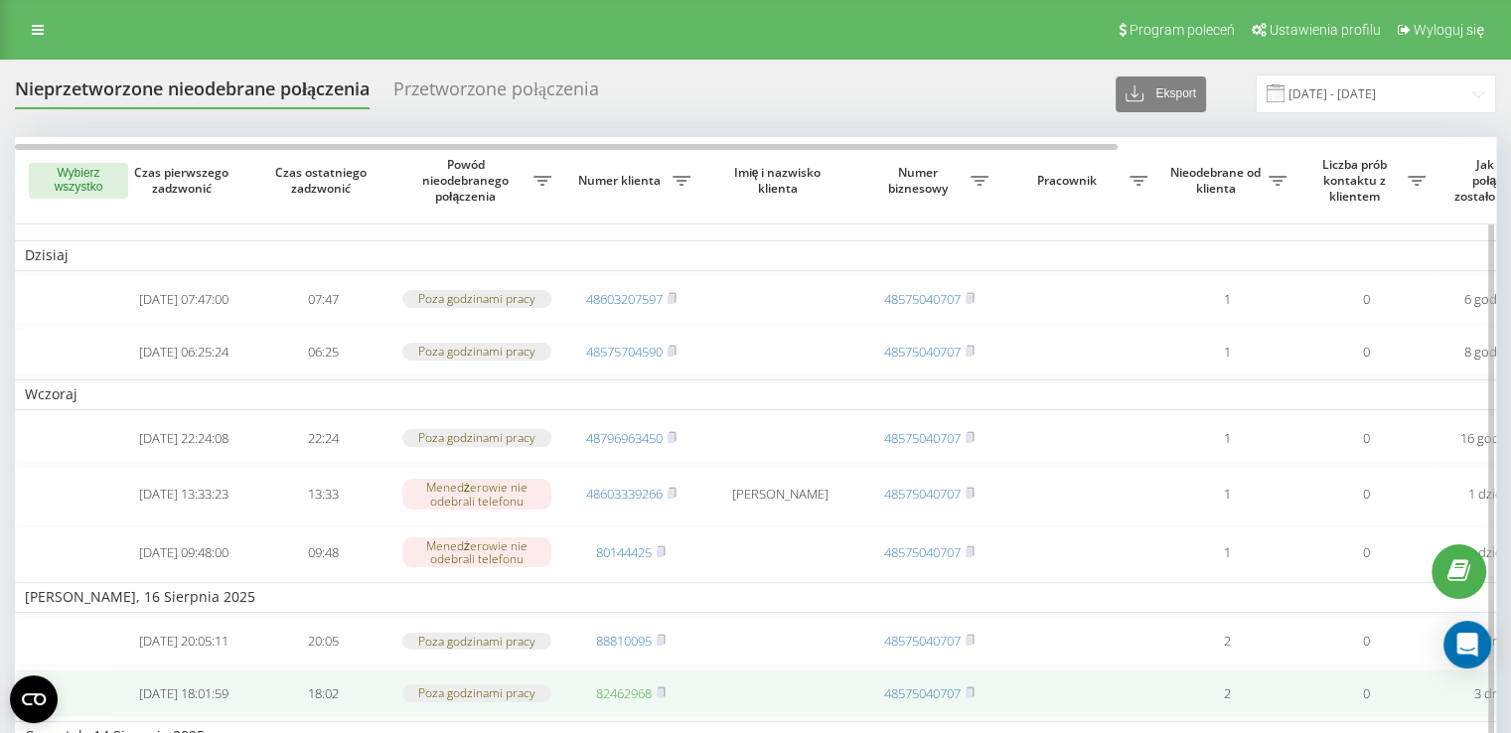
click at [606, 702] on link "82462968" at bounding box center [624, 693] width 56 height 18
